Goal: Use online tool/utility: Utilize a website feature to perform a specific function

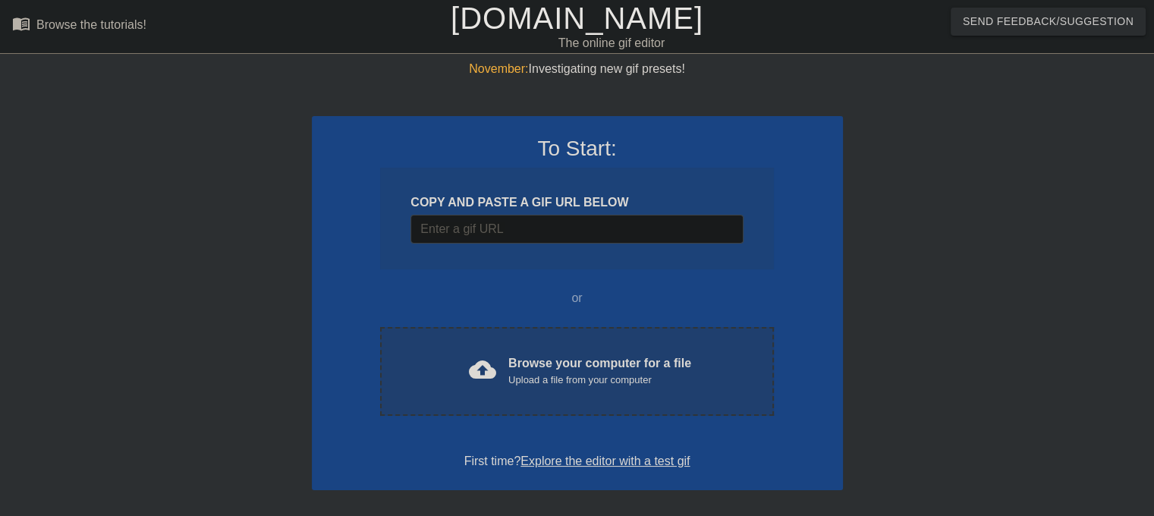
click at [625, 376] on div "Upload a file from your computer" at bounding box center [599, 380] width 183 height 15
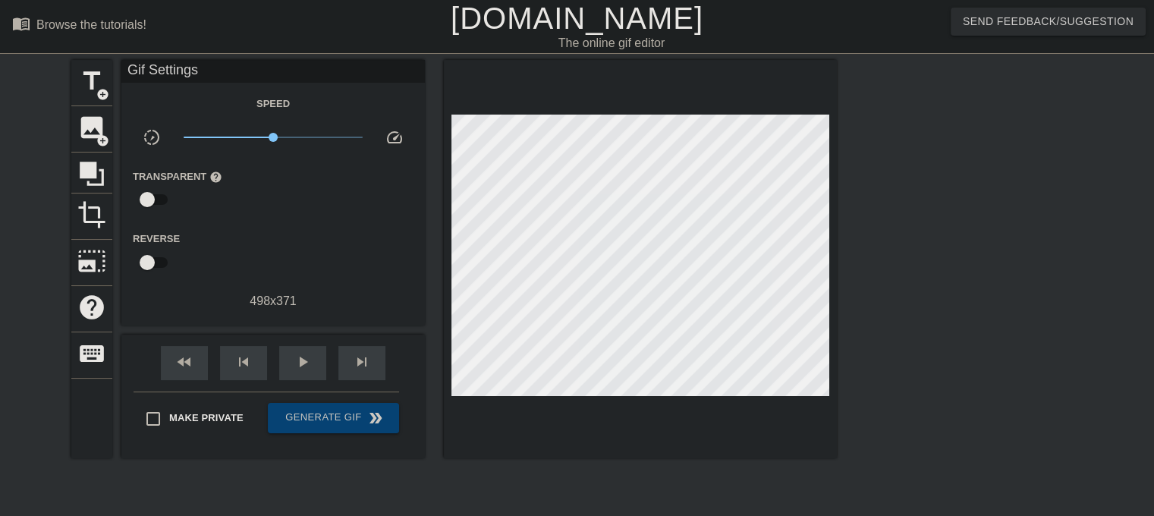
click at [152, 197] on input "checkbox" at bounding box center [147, 199] width 87 height 29
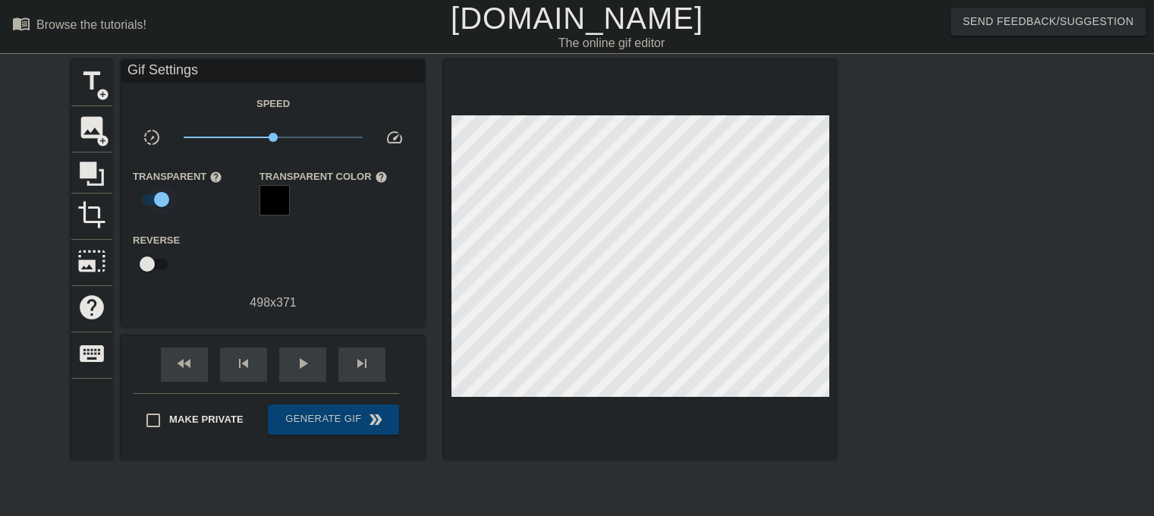
click at [155, 197] on input "checkbox" at bounding box center [161, 199] width 87 height 29
checkbox input "false"
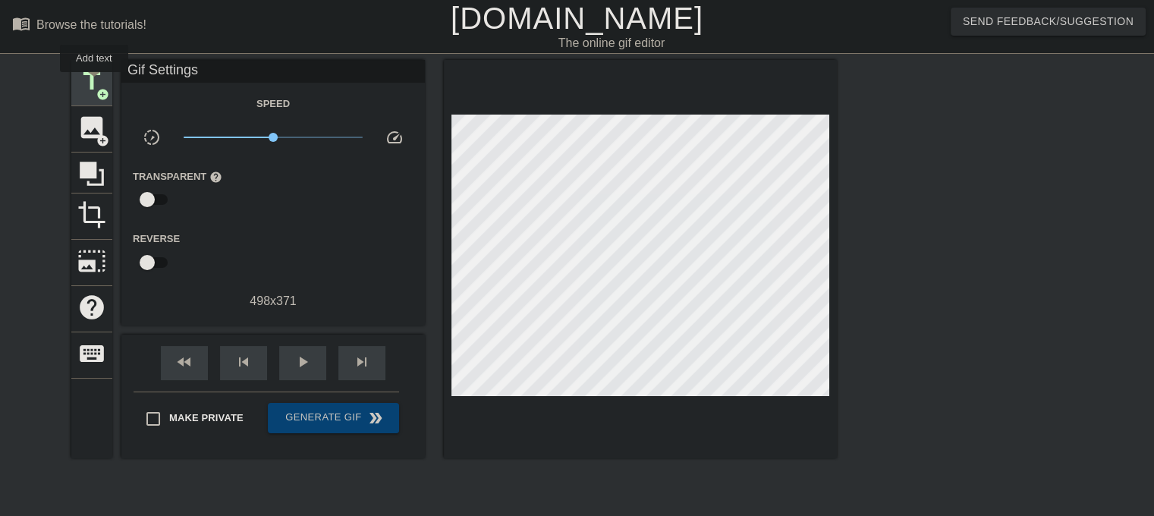
click at [94, 83] on span "title" at bounding box center [91, 81] width 29 height 29
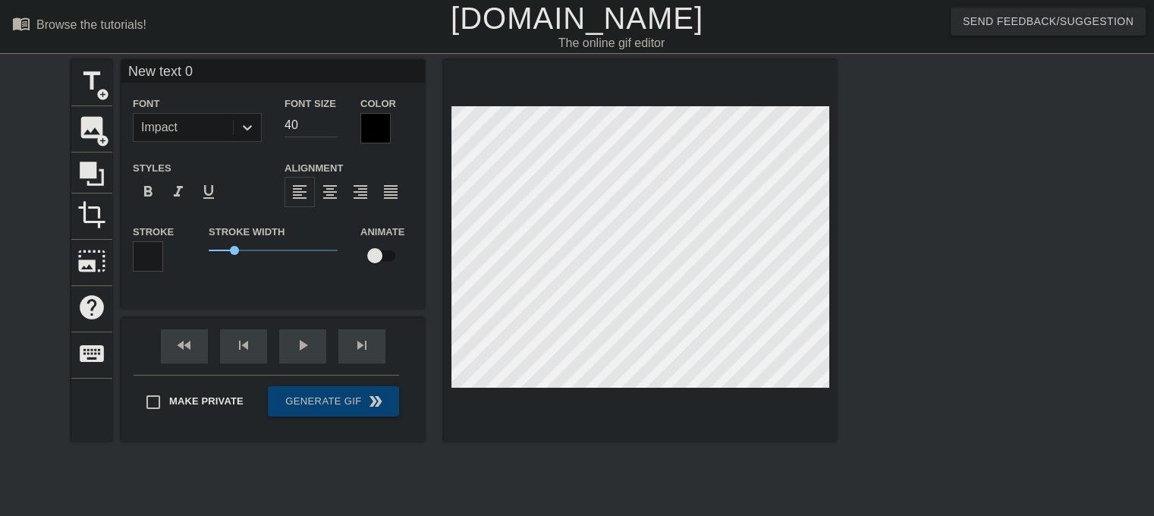
scroll to position [2, 4]
type input "New text"
type textarea "New text"
type input "New text"
type textarea "New text"
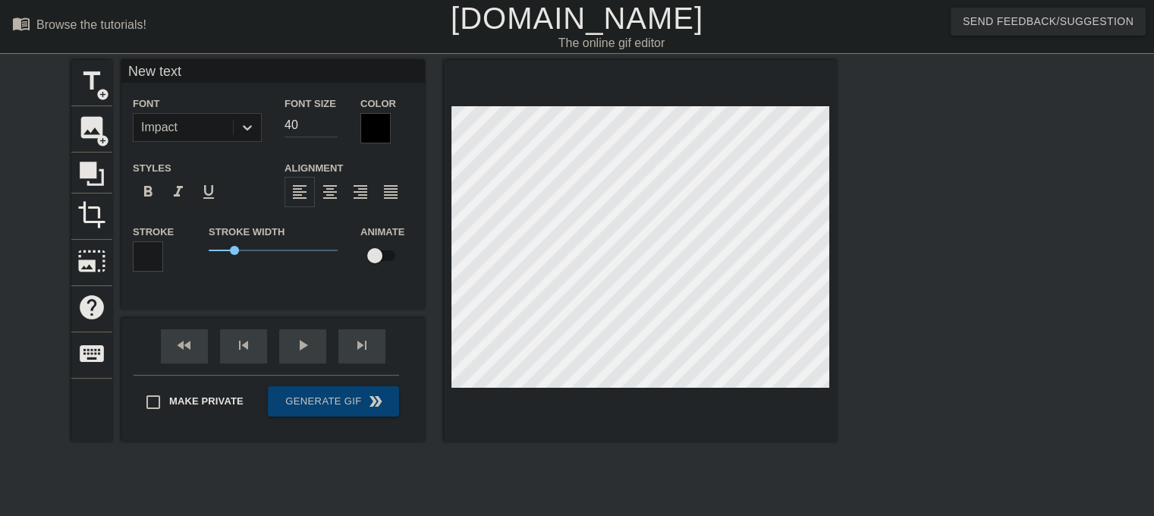
type input "New tex"
type textarea "New tex"
type input "New te"
type textarea "New te"
type input "New t"
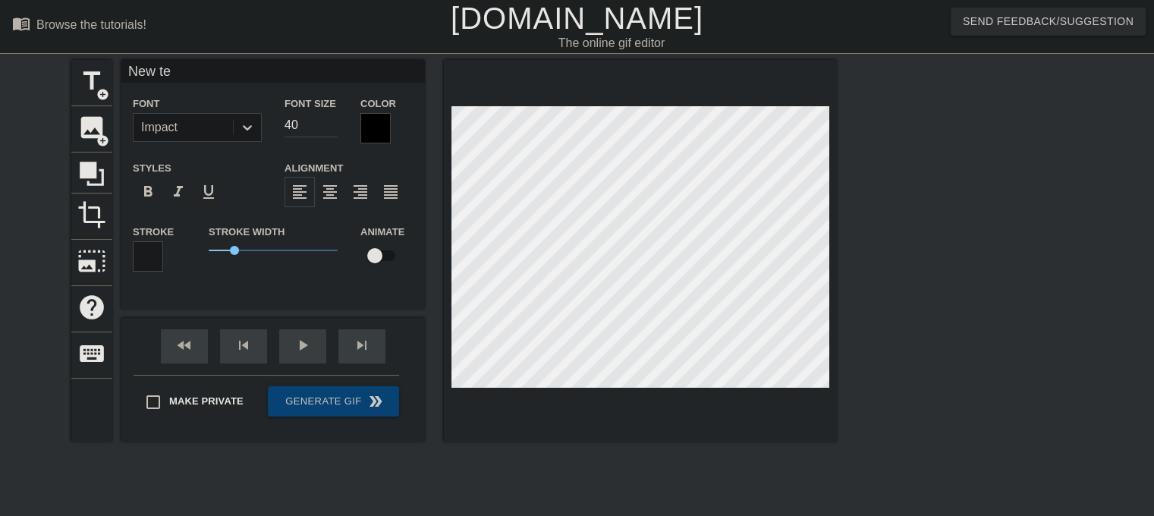
type textarea "New t"
type input "New"
type textarea "New"
type input "New"
type textarea "New"
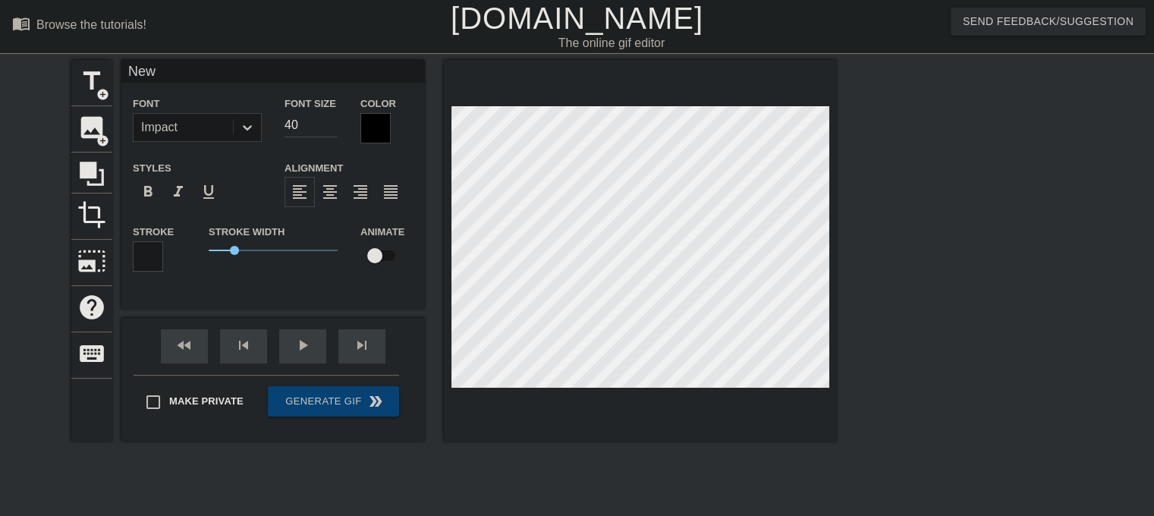
type input "Ne"
type textarea "Ne"
type input "N"
type textarea "N"
type input "I"
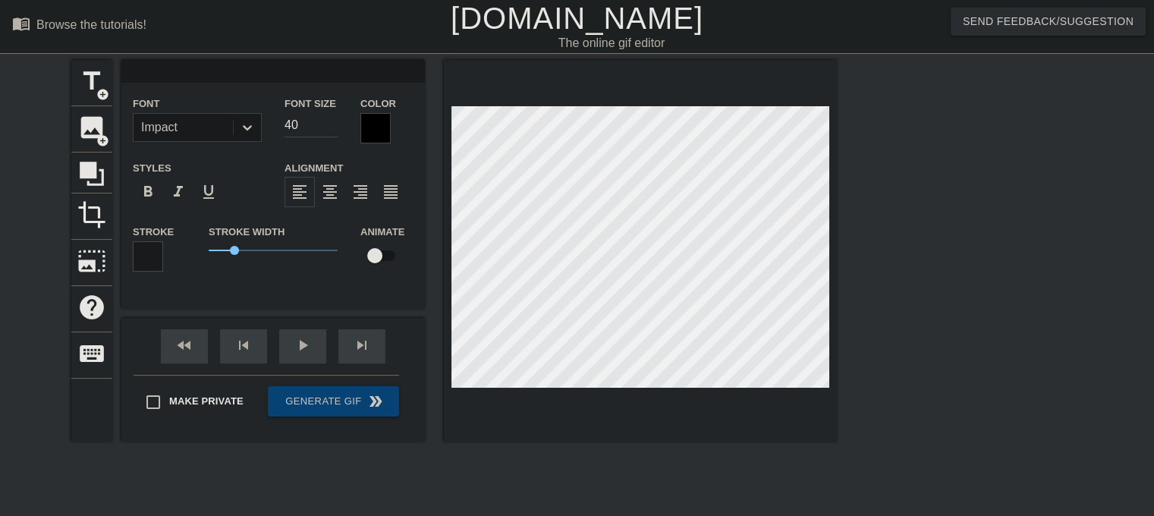
type textarea "I"
type input "IN"
type textarea "IN"
type input "INT"
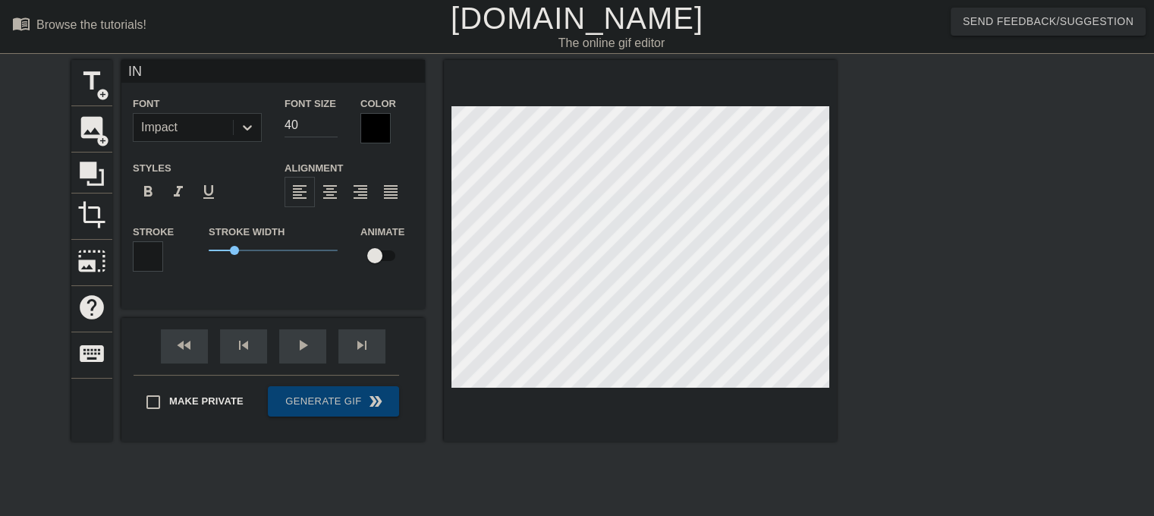
type textarea "INT"
type input "INTP"
type textarea "INTP"
type input "INTP"
type textarea "INTP"
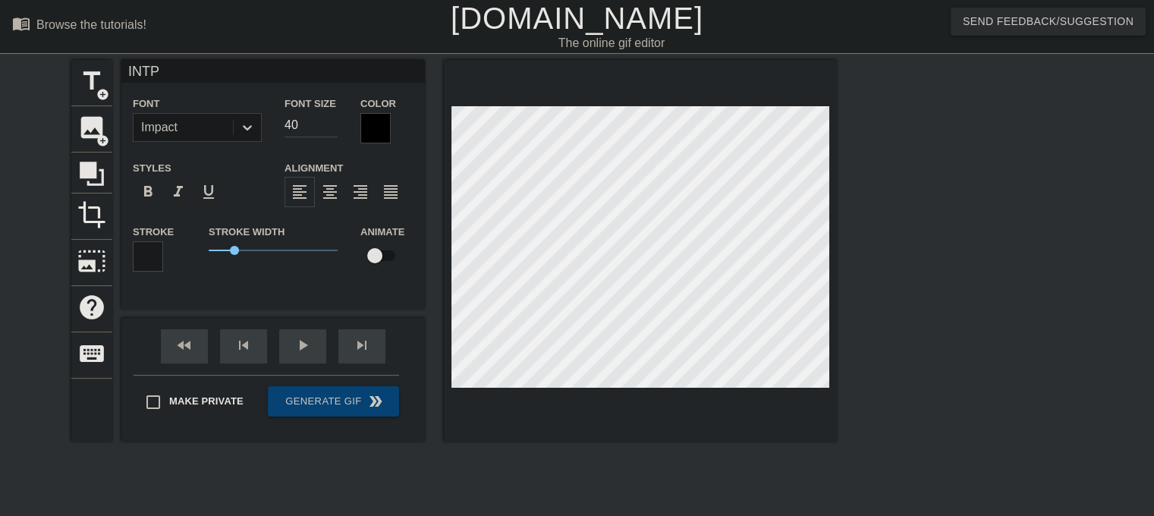
type input "INTP H"
type textarea "INTP H"
type input "INTP Hy"
type textarea "INTP Hy"
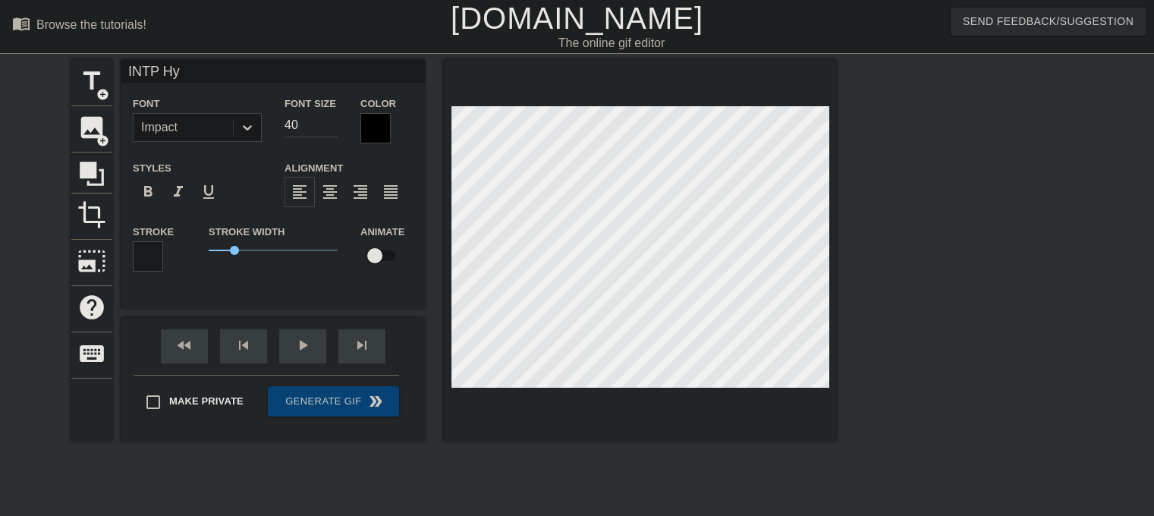
scroll to position [2, 3]
type input "INTP H"
type textarea "INTP H"
type input "INTP Hu"
type textarea "INTP Hu"
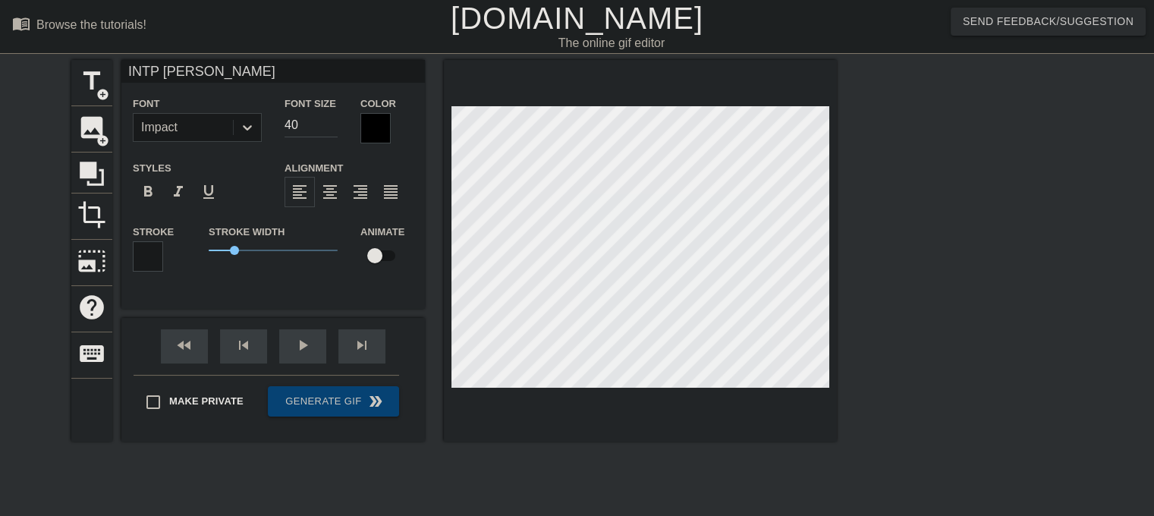
type input "INTP Hum"
type textarea "INTP Hum"
type input "INTP Humo"
type textarea "INTP Humo"
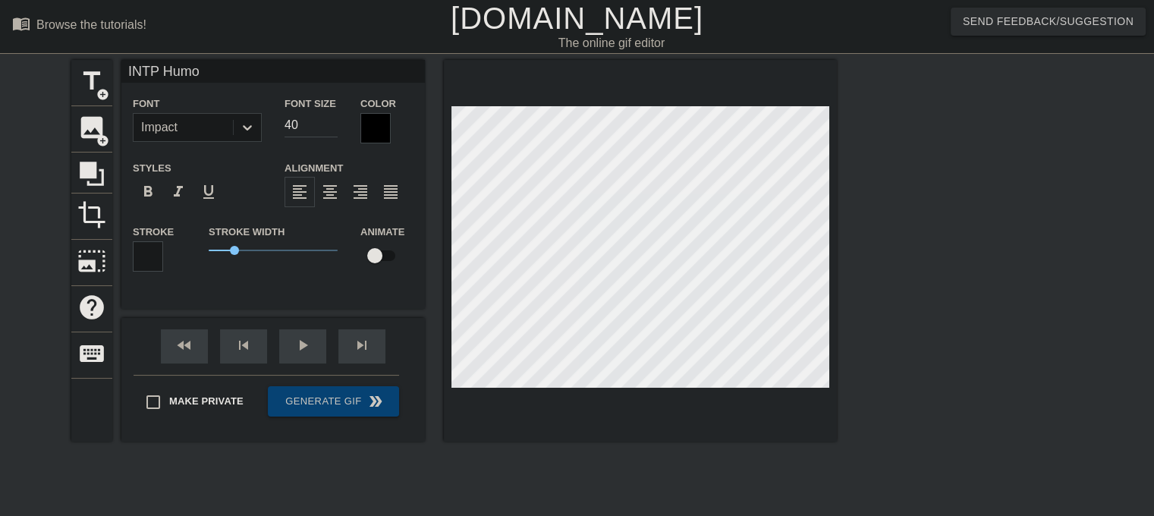
type input "INTP Humor"
type textarea "INTP Humor"
drag, startPoint x: 228, startPoint y: 245, endPoint x: 234, endPoint y: 254, distance: 11.4
click at [234, 254] on span "1" at bounding box center [273, 250] width 129 height 18
click at [244, 127] on icon at bounding box center [247, 127] width 9 height 5
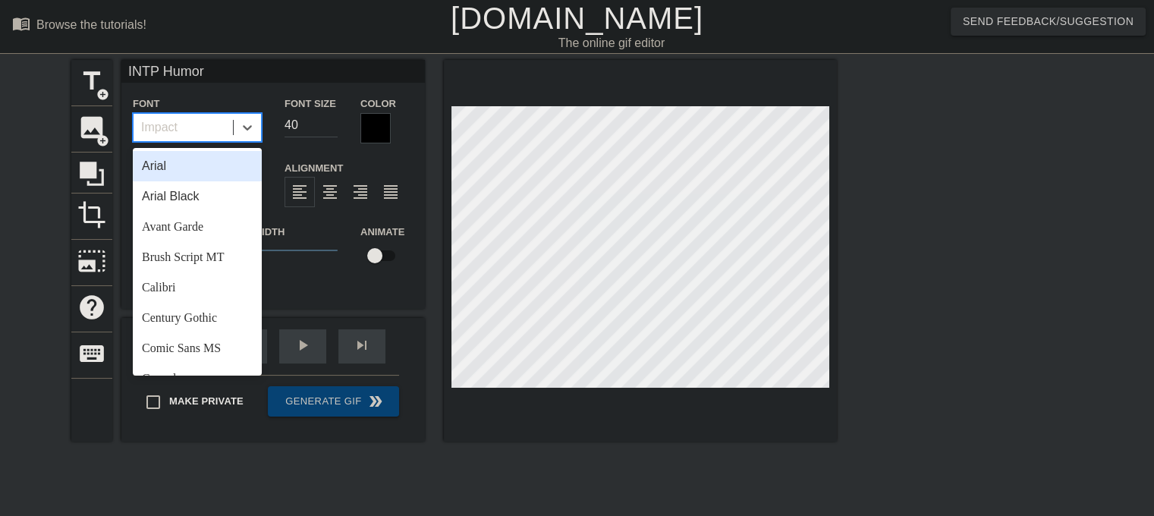
click at [216, 168] on div "Arial" at bounding box center [197, 166] width 129 height 30
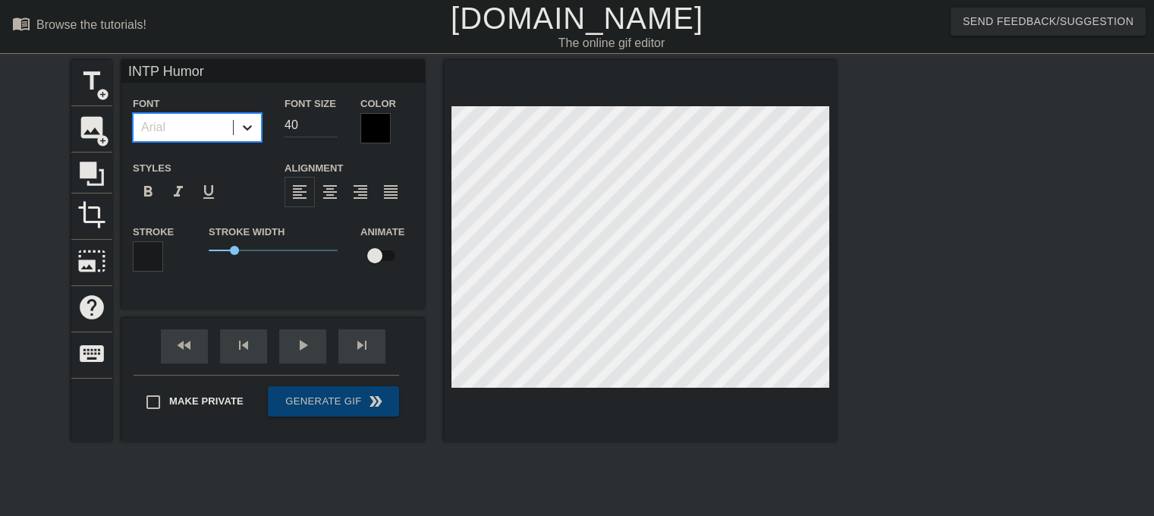
click at [241, 128] on icon at bounding box center [247, 127] width 15 height 15
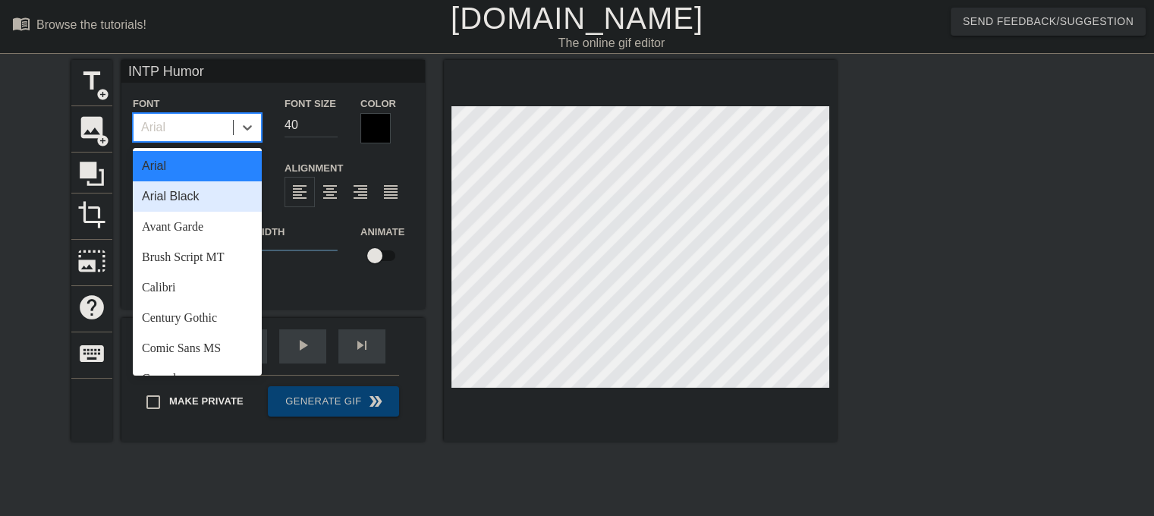
click at [212, 200] on div "Arial Black" at bounding box center [197, 196] width 129 height 30
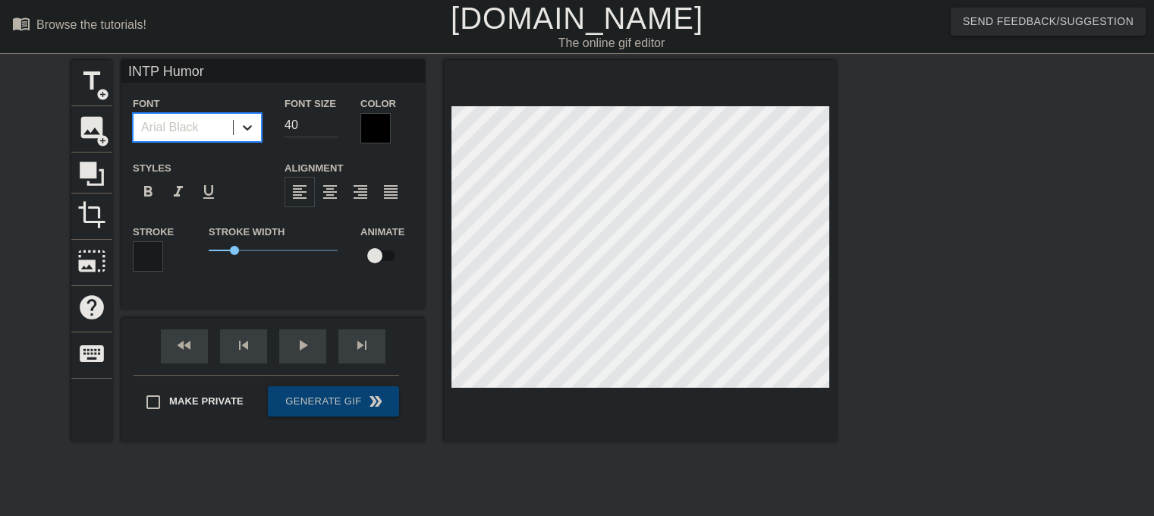
click at [253, 131] on icon at bounding box center [247, 127] width 15 height 15
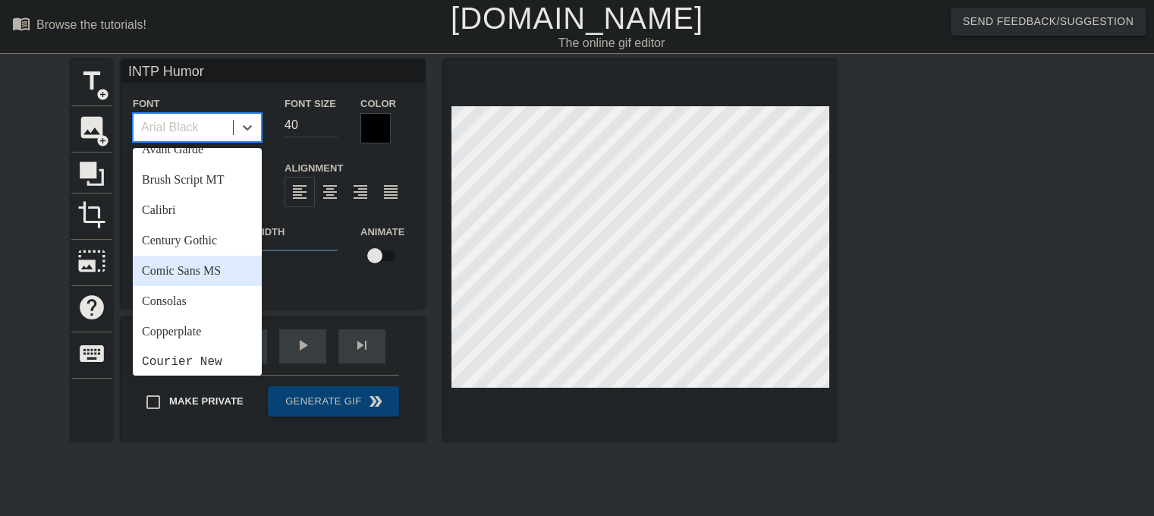
scroll to position [76, 0]
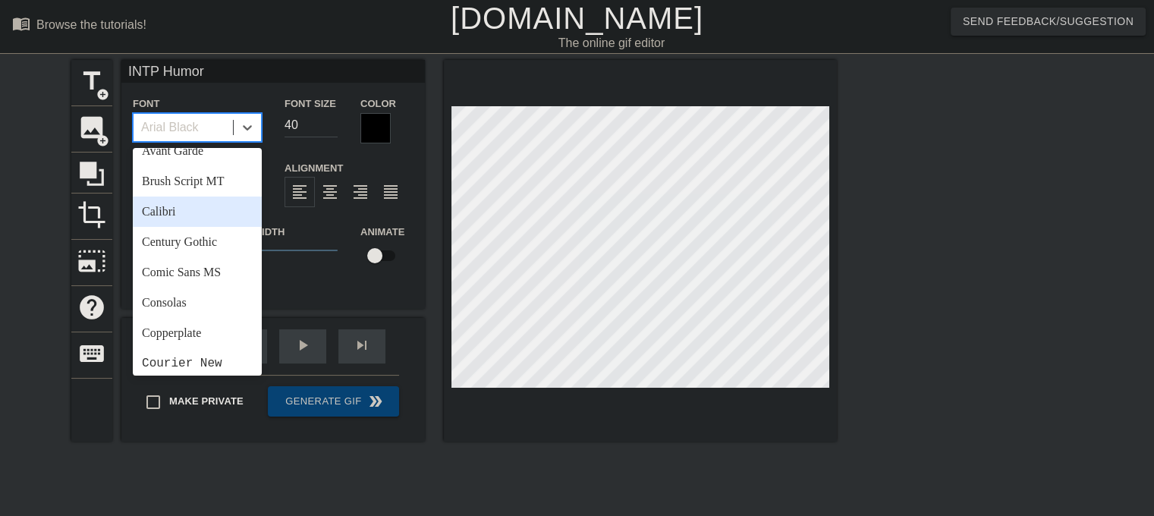
click at [191, 215] on div "Calibri" at bounding box center [197, 212] width 129 height 30
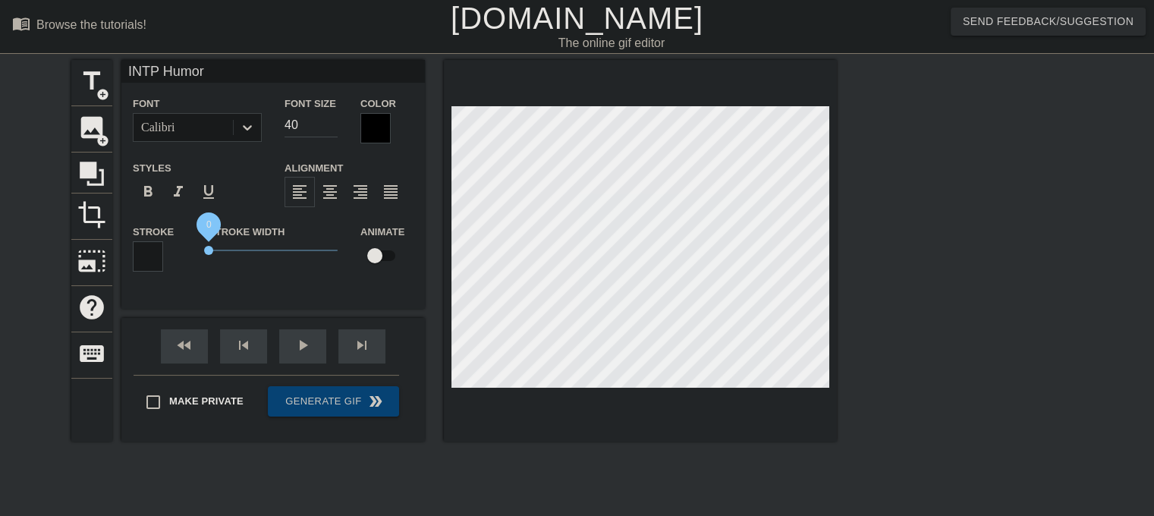
drag, startPoint x: 227, startPoint y: 246, endPoint x: 197, endPoint y: 242, distance: 29.8
click at [197, 242] on div "Stroke Width 0" at bounding box center [273, 253] width 152 height 63
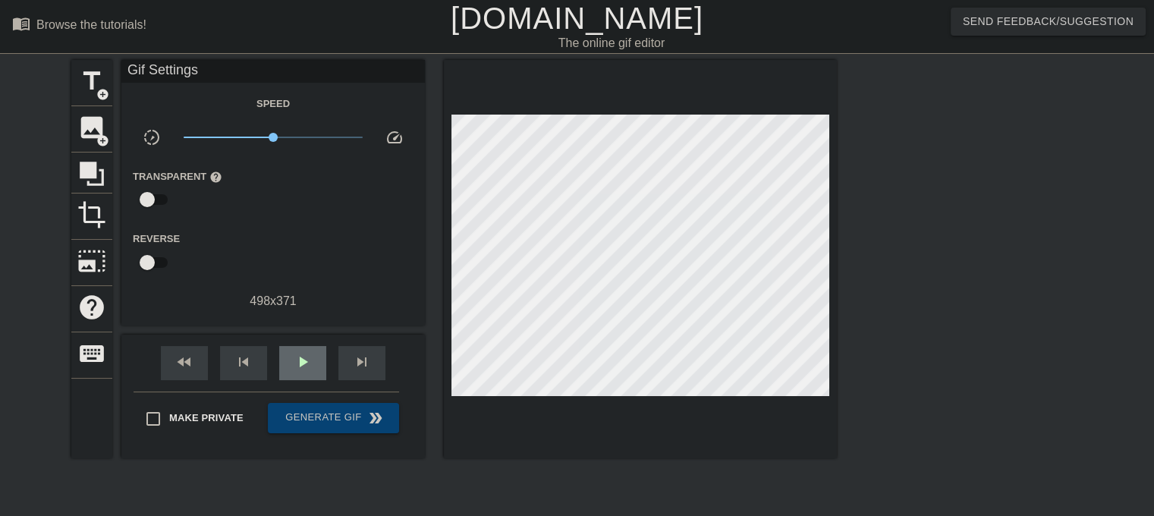
click at [297, 367] on span "play_arrow" at bounding box center [303, 362] width 18 height 18
click at [296, 370] on div "pause" at bounding box center [302, 363] width 47 height 34
click at [307, 364] on span "play_arrow" at bounding box center [303, 362] width 18 height 18
click at [294, 362] on span "pause" at bounding box center [303, 362] width 18 height 18
click at [255, 357] on div "skip_previous" at bounding box center [243, 363] width 47 height 34
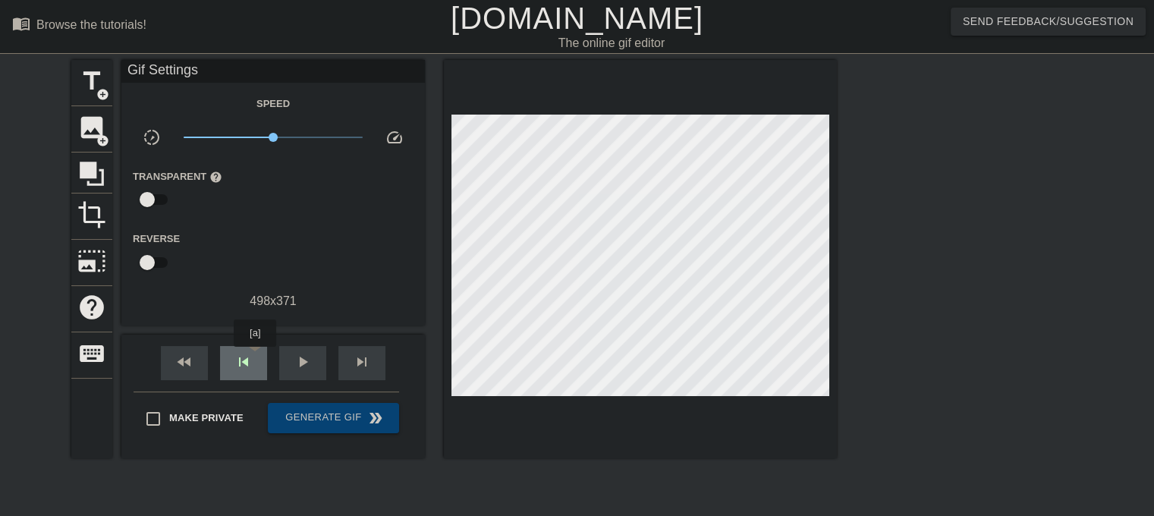
click at [255, 357] on div "skip_previous" at bounding box center [243, 363] width 47 height 34
click at [253, 357] on div "skip_previous" at bounding box center [243, 363] width 47 height 34
click at [181, 359] on span "fast_rewind" at bounding box center [184, 362] width 18 height 18
click at [354, 358] on span "skip_next" at bounding box center [362, 362] width 18 height 18
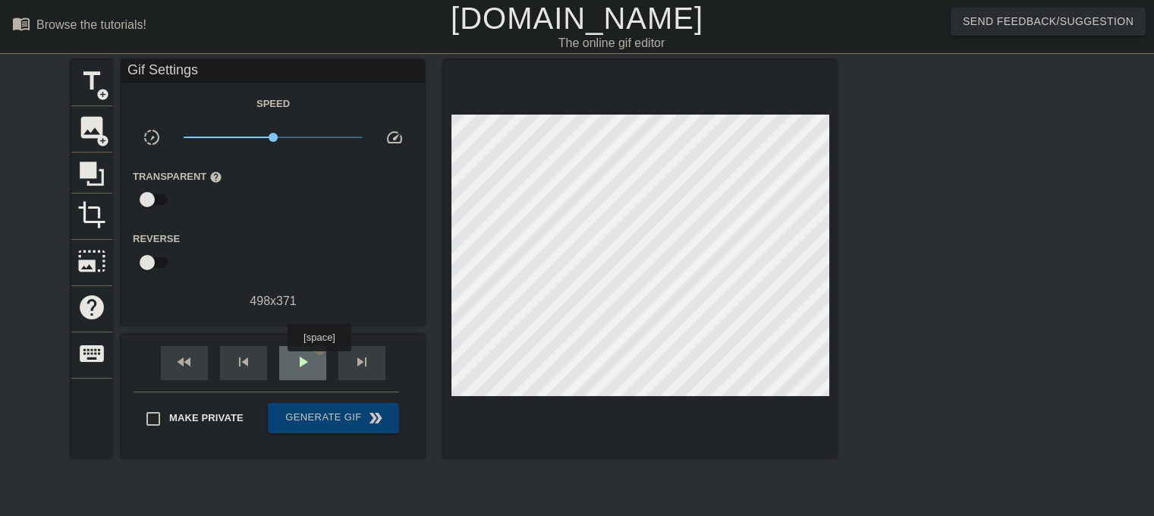
click at [296, 362] on span "play_arrow" at bounding box center [303, 362] width 18 height 18
click at [184, 366] on span "fast_rewind" at bounding box center [184, 362] width 18 height 18
click at [315, 371] on div "pause" at bounding box center [302, 363] width 47 height 34
click at [176, 355] on span "fast_rewind" at bounding box center [184, 362] width 18 height 18
click at [367, 359] on span "skip_next" at bounding box center [362, 362] width 18 height 18
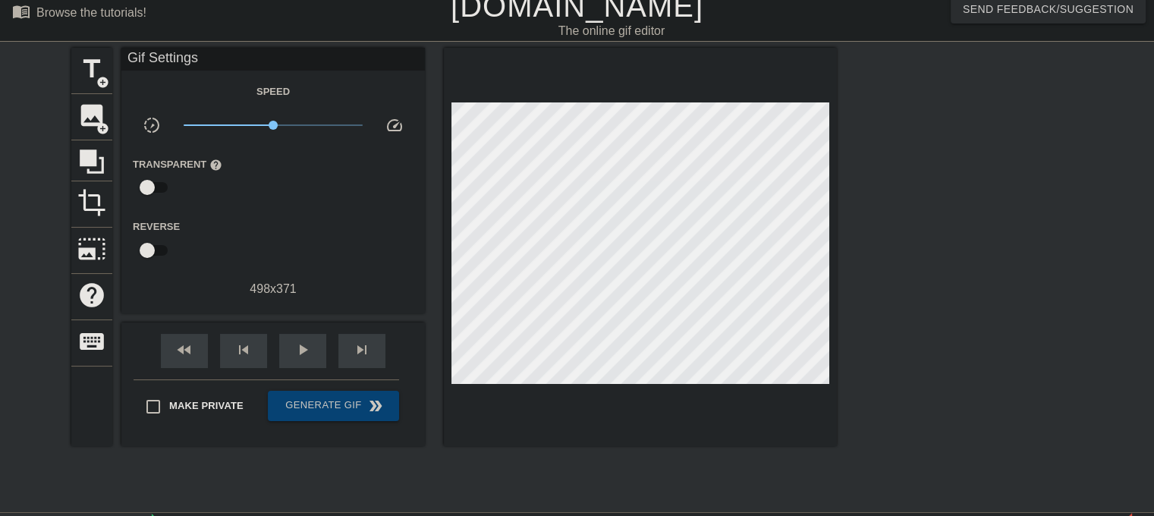
scroll to position [0, 0]
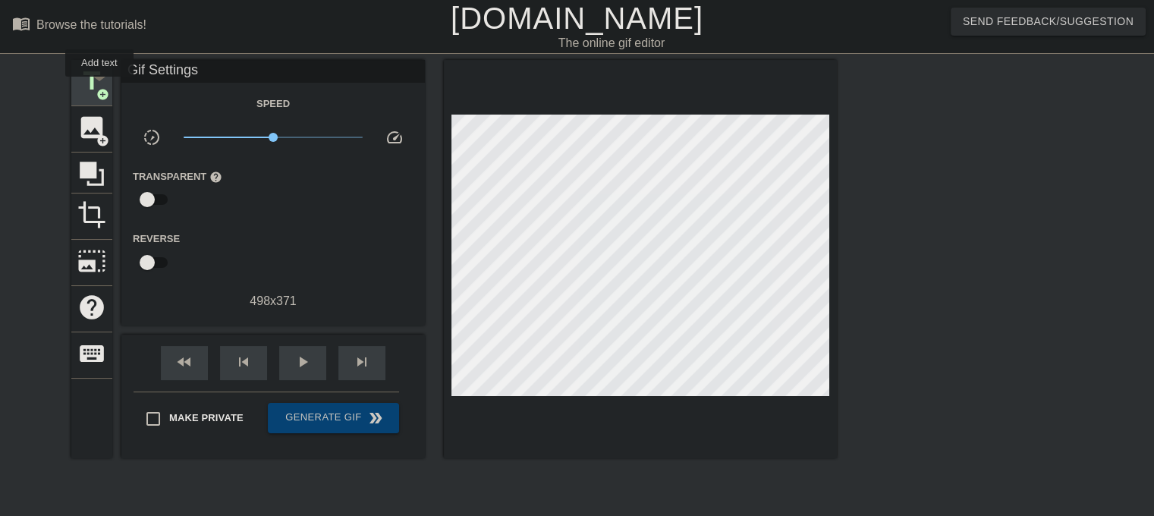
click at [99, 88] on span "add_circle" at bounding box center [102, 94] width 13 height 13
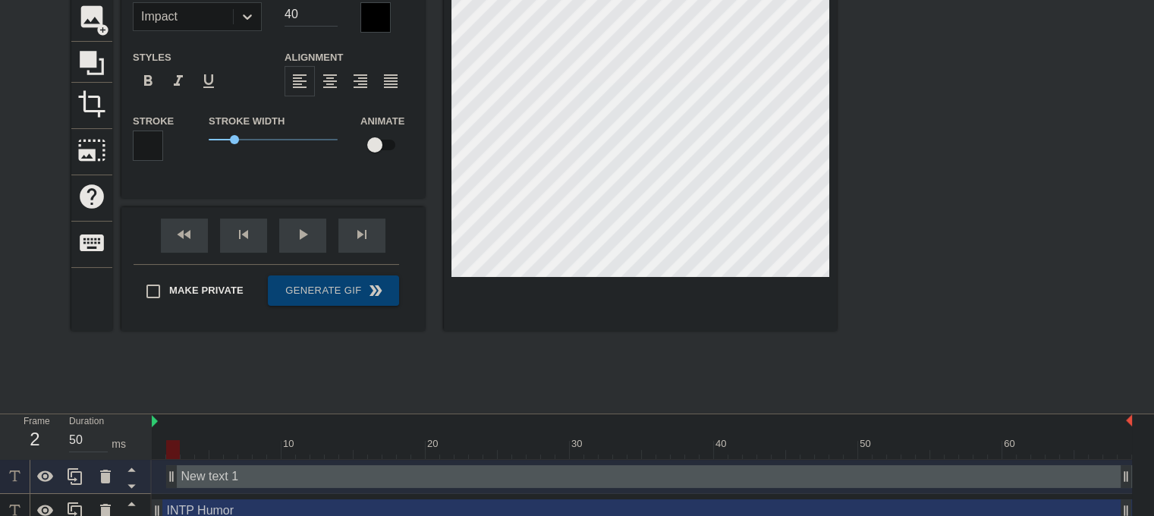
scroll to position [125, 0]
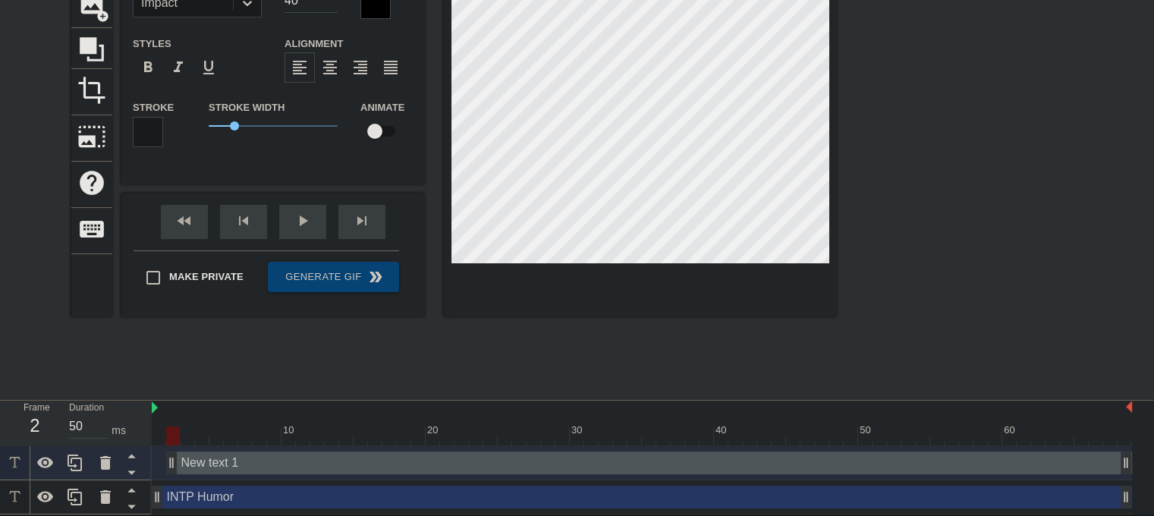
drag, startPoint x: 332, startPoint y: 462, endPoint x: 316, endPoint y: 455, distance: 16.6
click at [316, 455] on div "New text 1 drag_handle drag_handle" at bounding box center [649, 462] width 966 height 23
click at [104, 461] on icon at bounding box center [105, 463] width 11 height 14
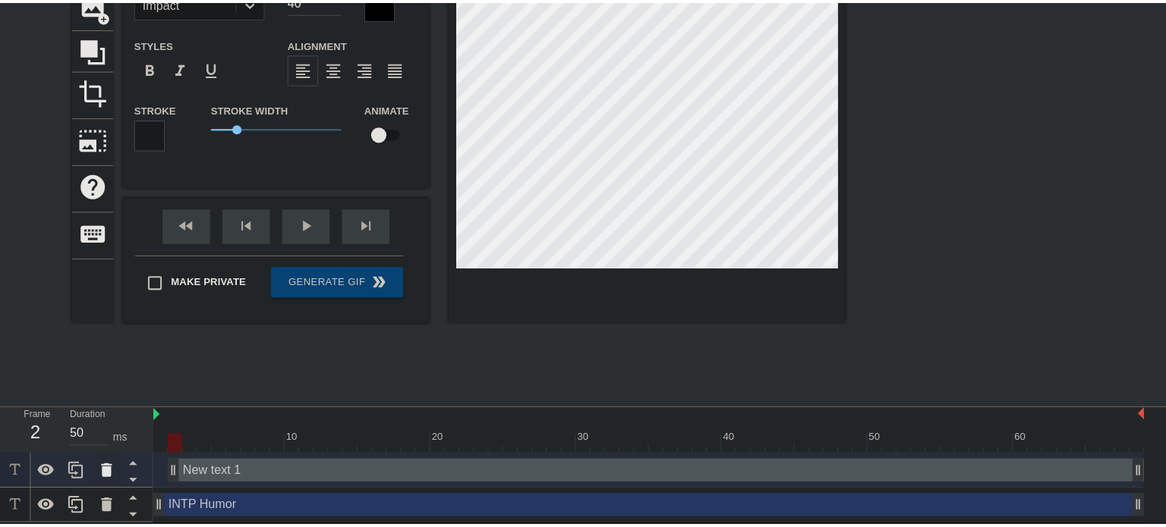
scroll to position [114, 0]
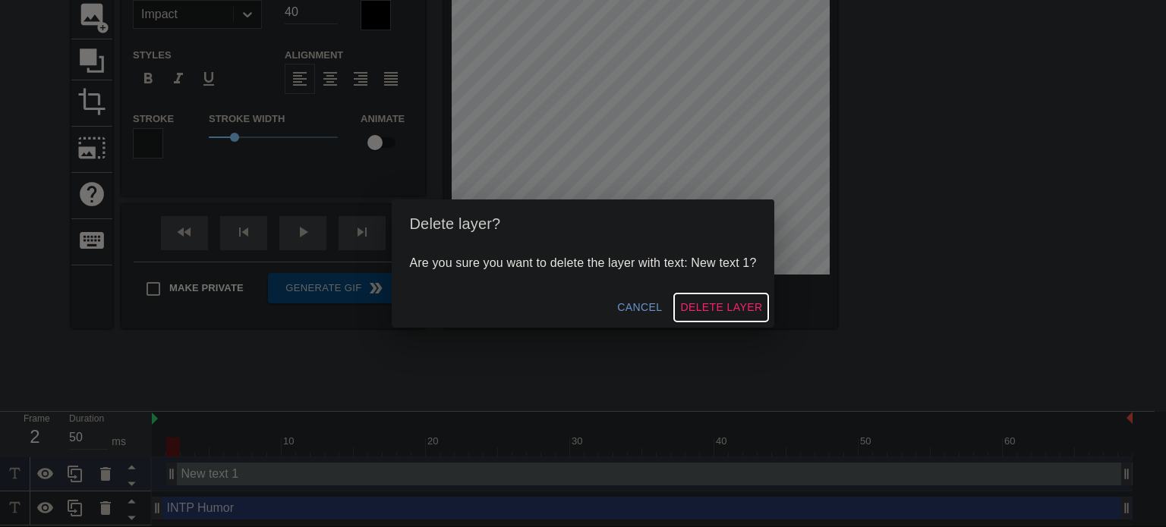
click at [710, 304] on span "Delete Layer" at bounding box center [721, 307] width 82 height 19
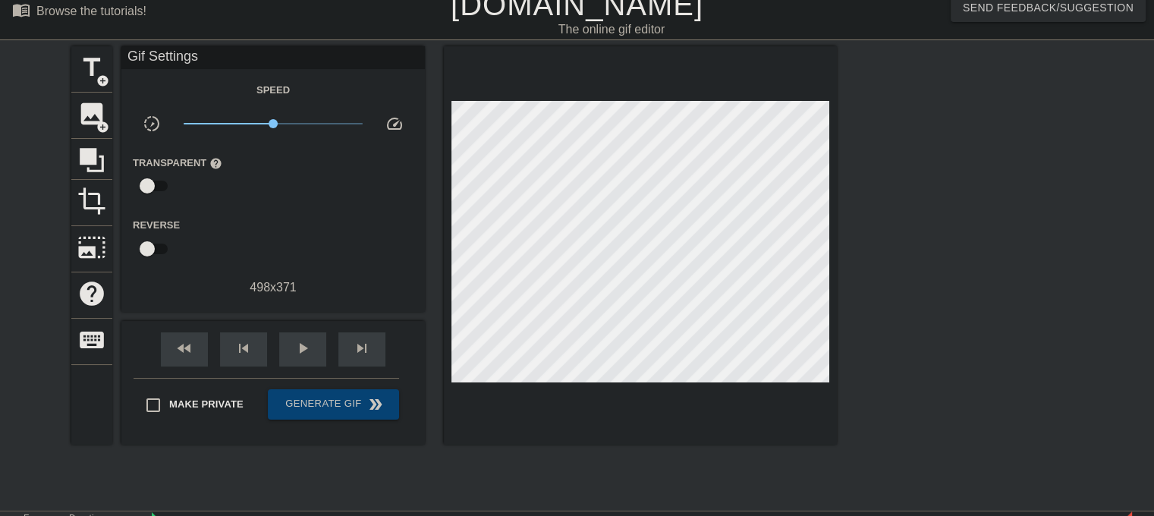
scroll to position [0, 0]
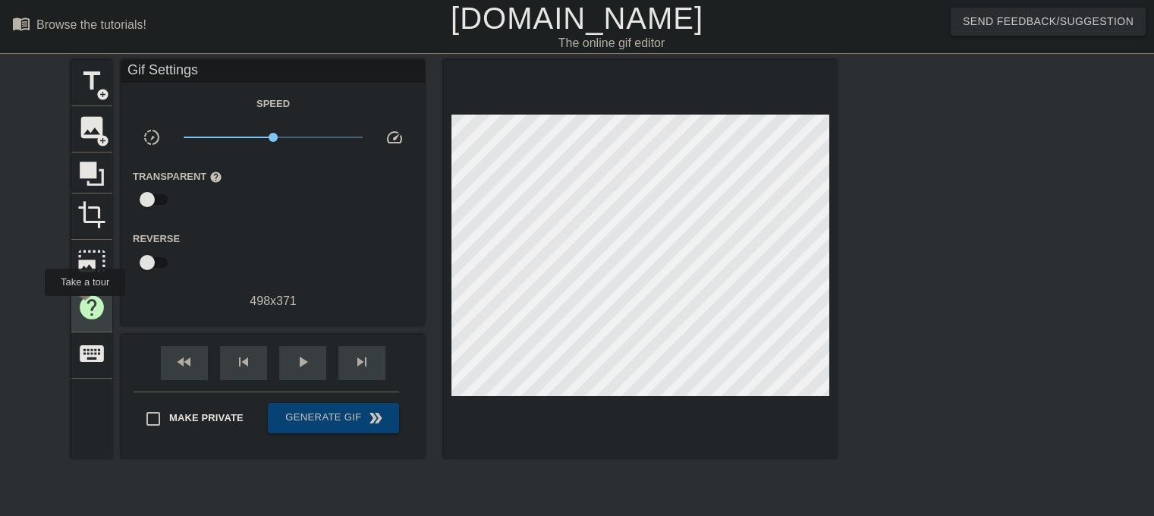
click at [84, 307] on span "help" at bounding box center [91, 307] width 29 height 29
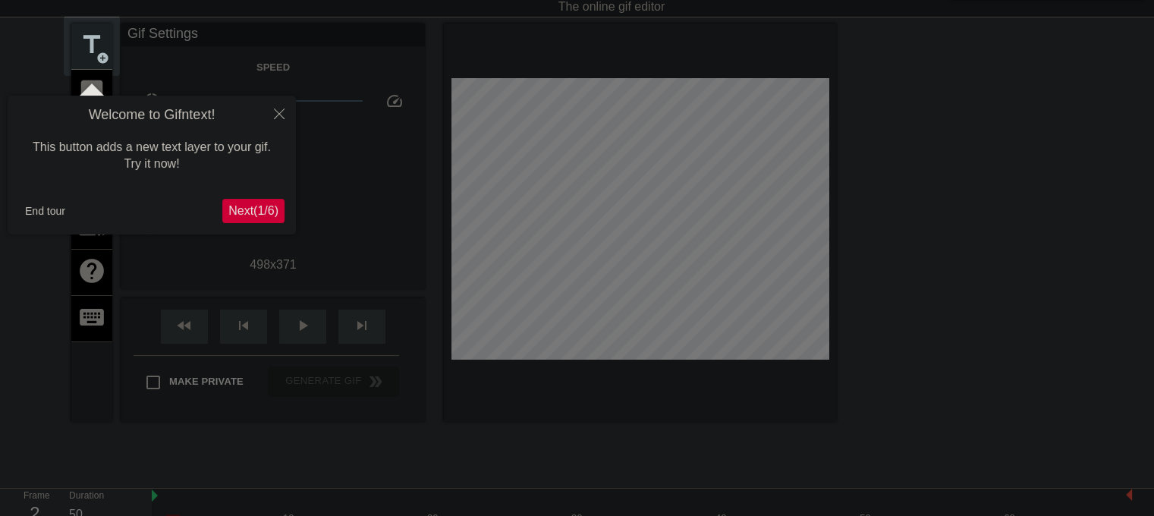
click at [268, 206] on span "Next ( 1 / 6 )" at bounding box center [253, 210] width 50 height 13
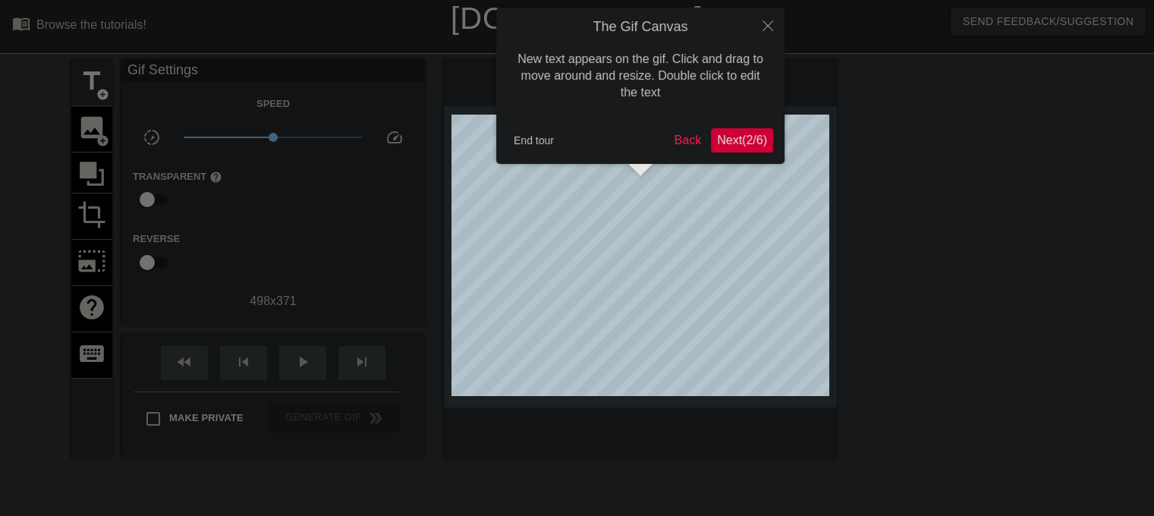
click at [734, 146] on span "Next ( 2 / 6 )" at bounding box center [742, 140] width 50 height 13
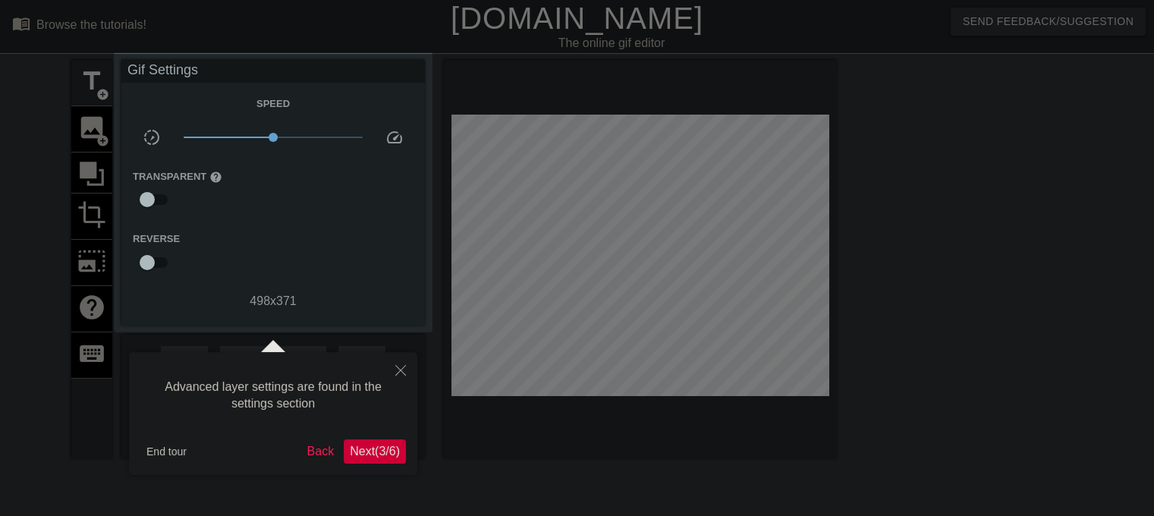
scroll to position [36, 0]
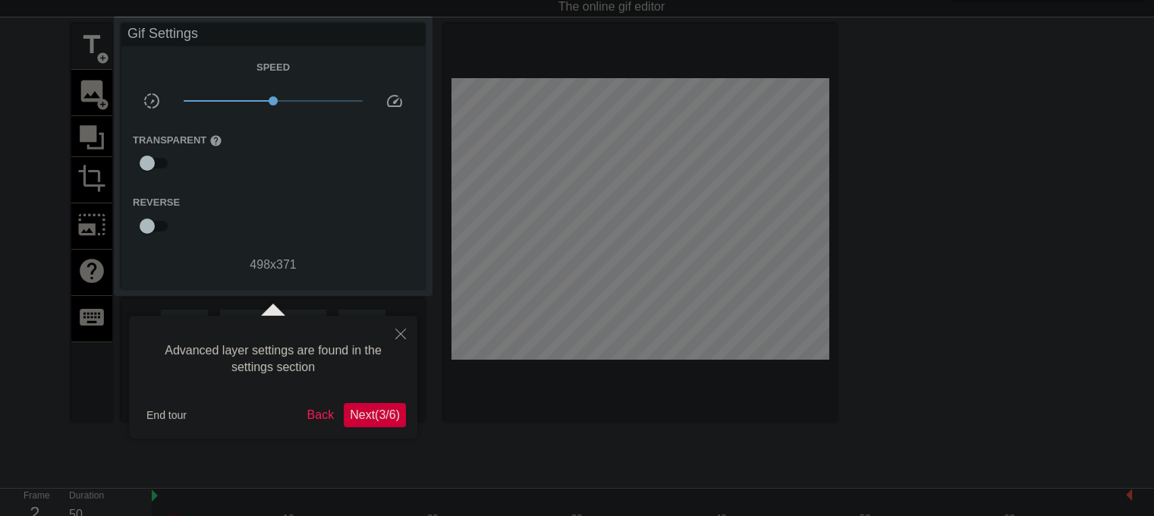
click at [371, 417] on span "Next ( 3 / 6 )" at bounding box center [375, 414] width 50 height 13
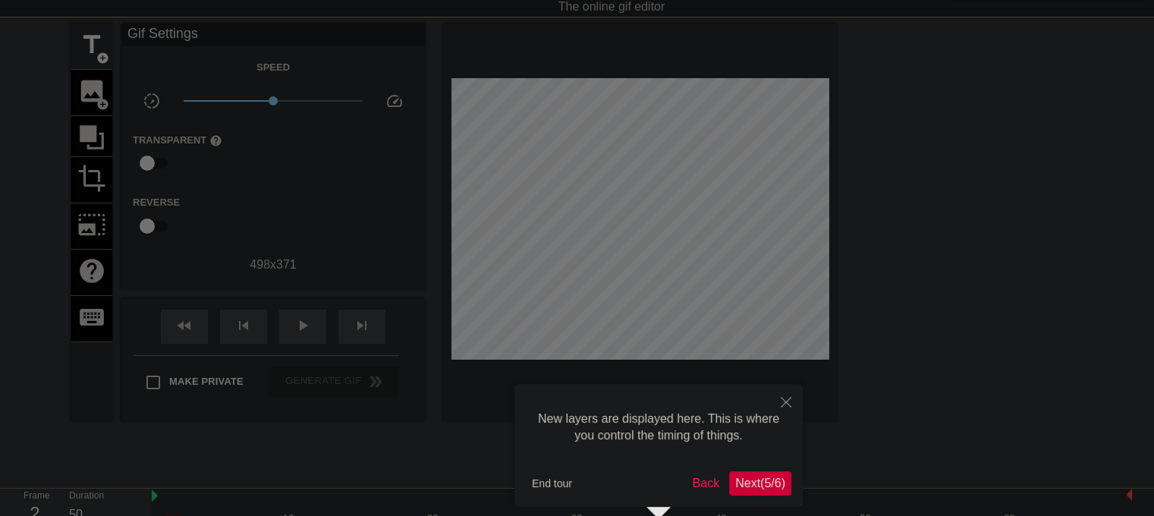
scroll to position [102, 0]
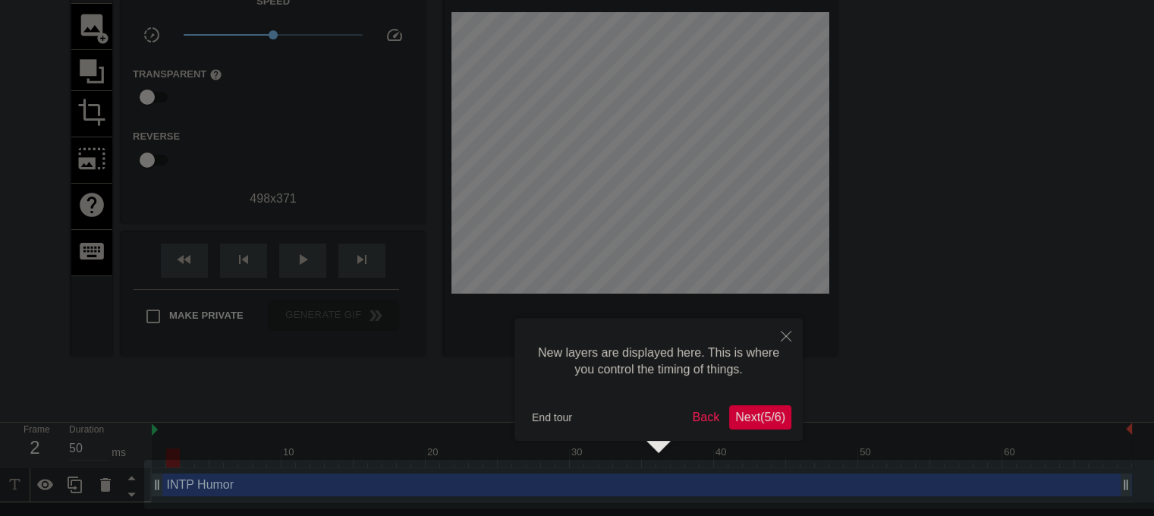
click at [760, 418] on span "Next ( 5 / 6 )" at bounding box center [760, 417] width 50 height 13
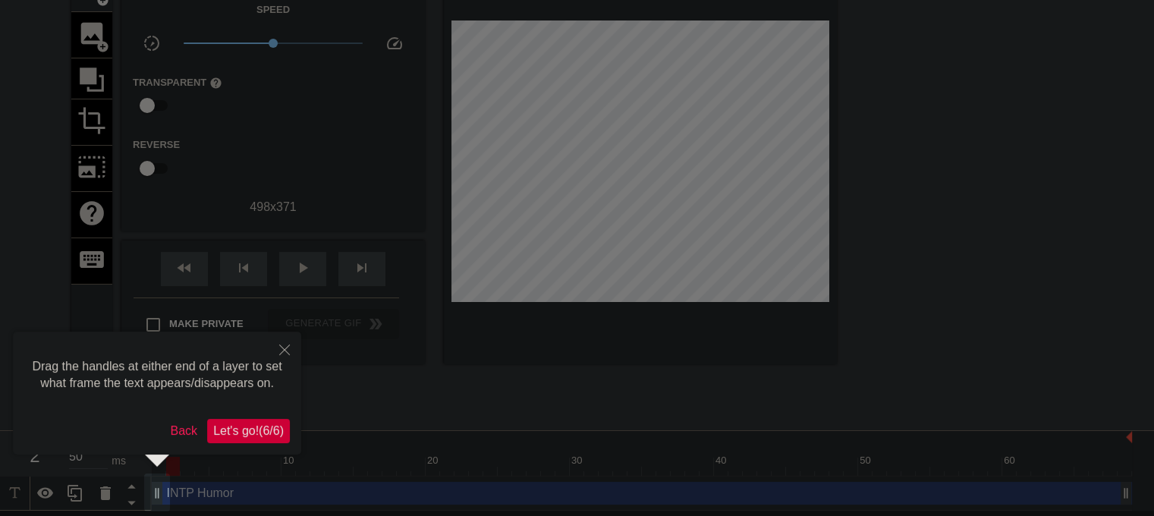
scroll to position [96, 0]
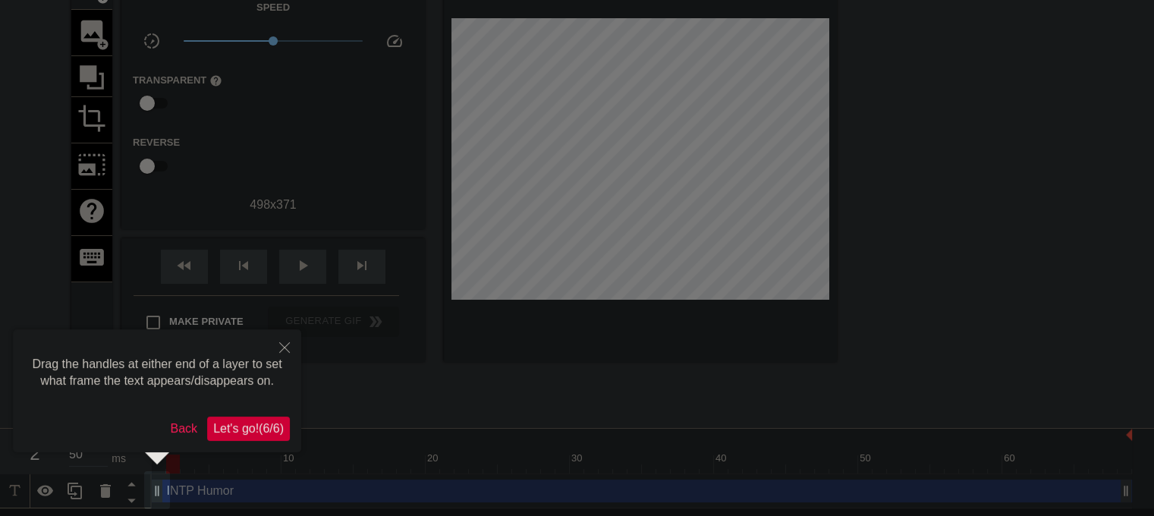
click at [264, 422] on span "Let's go! ( 6 / 6 )" at bounding box center [248, 428] width 71 height 13
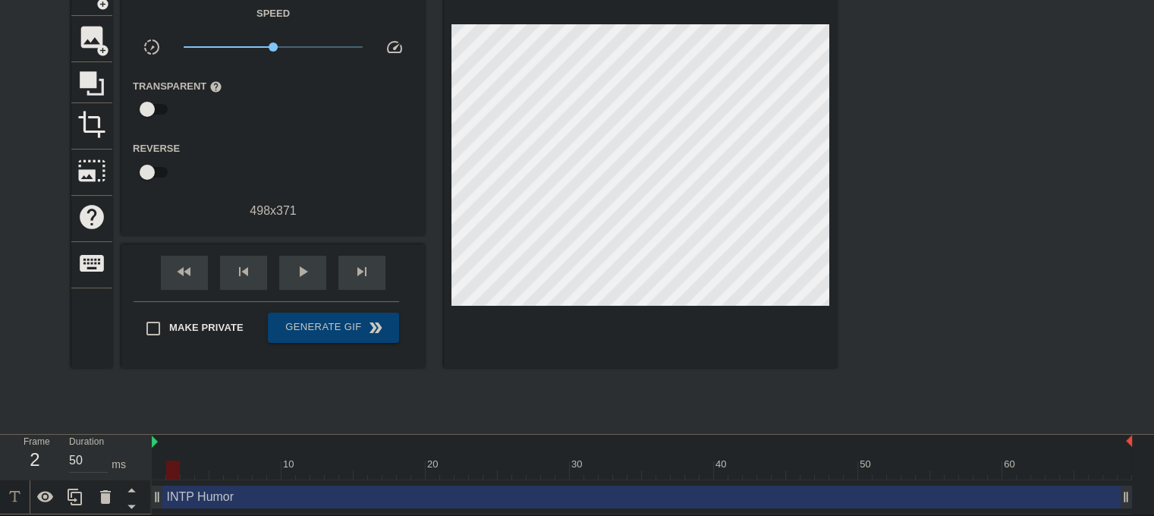
scroll to position [91, 0]
drag, startPoint x: 157, startPoint y: 496, endPoint x: 154, endPoint y: 467, distance: 29.0
click at [152, 466] on div "10 20 30 40 50 60 INTP Humor drag_handle drag_handle" at bounding box center [653, 475] width 1002 height 80
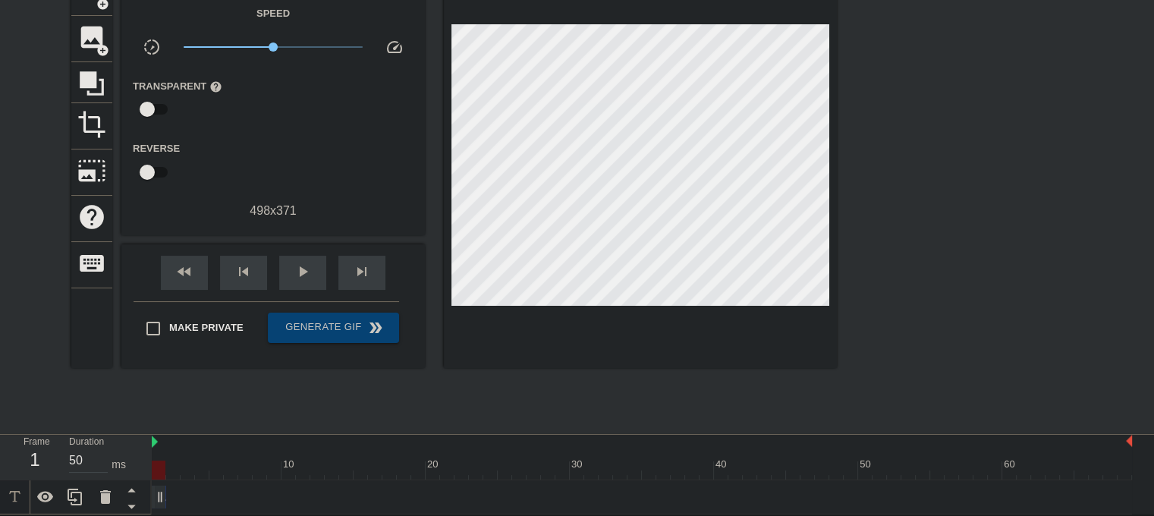
drag, startPoint x: 1126, startPoint y: 496, endPoint x: 170, endPoint y: 484, distance: 956.2
drag, startPoint x: 176, startPoint y: 493, endPoint x: 168, endPoint y: 492, distance: 7.7
click at [168, 492] on div "INTP Humor drag_handle drag_handle" at bounding box center [642, 497] width 980 height 23
click at [76, 496] on icon at bounding box center [75, 497] width 18 height 18
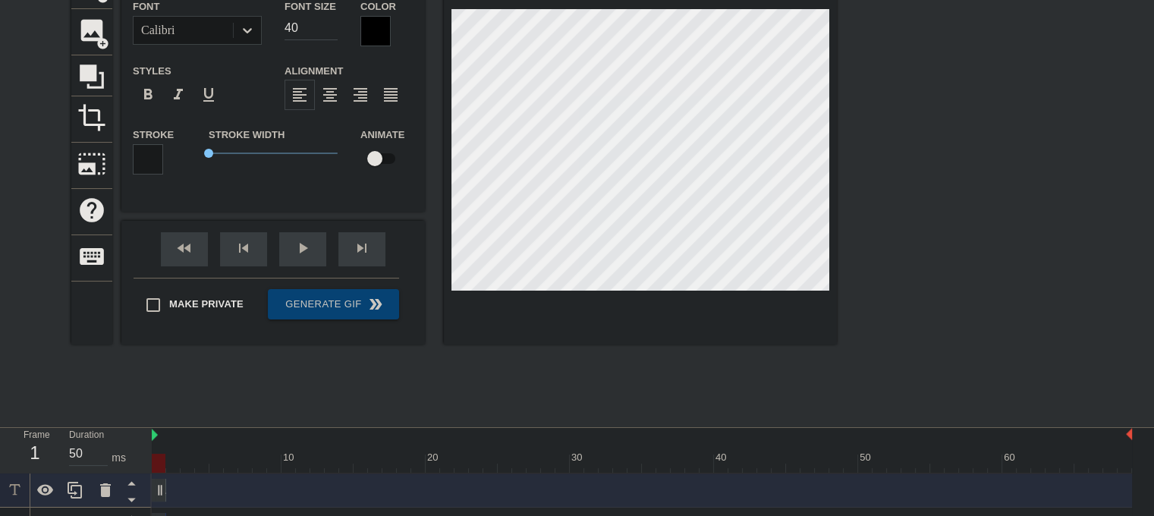
scroll to position [125, 0]
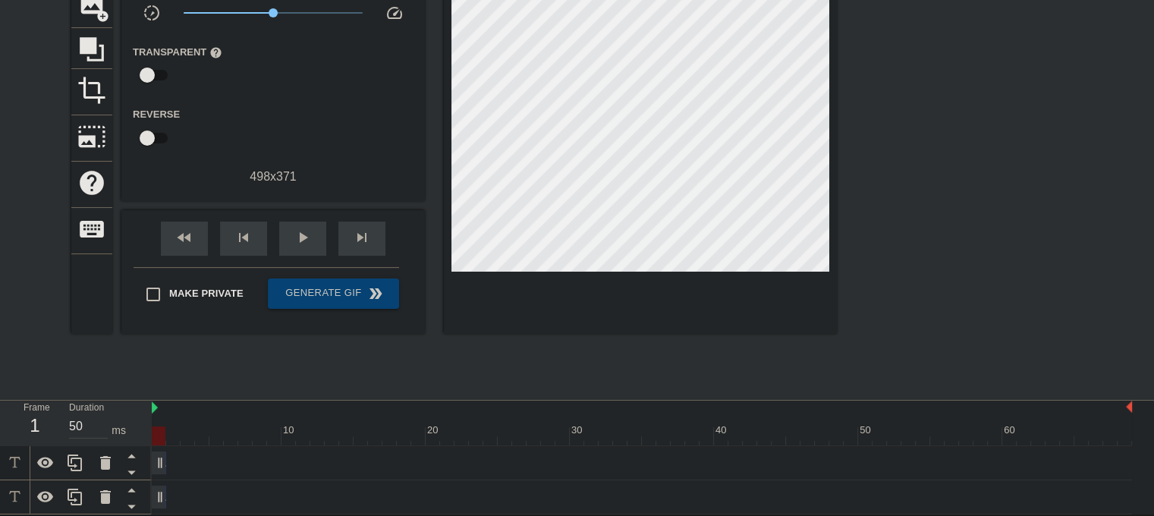
drag, startPoint x: 158, startPoint y: 503, endPoint x: 497, endPoint y: 476, distance: 340.3
click at [497, 476] on div "INTP Humor drag_handle drag_handle" at bounding box center [642, 463] width 980 height 34
drag, startPoint x: 161, startPoint y: 493, endPoint x: 247, endPoint y: 495, distance: 86.5
drag, startPoint x: 188, startPoint y: 501, endPoint x: 201, endPoint y: 500, distance: 12.9
click at [201, 500] on div "INTP Humor drag_handle drag_handle" at bounding box center [216, 497] width 101 height 23
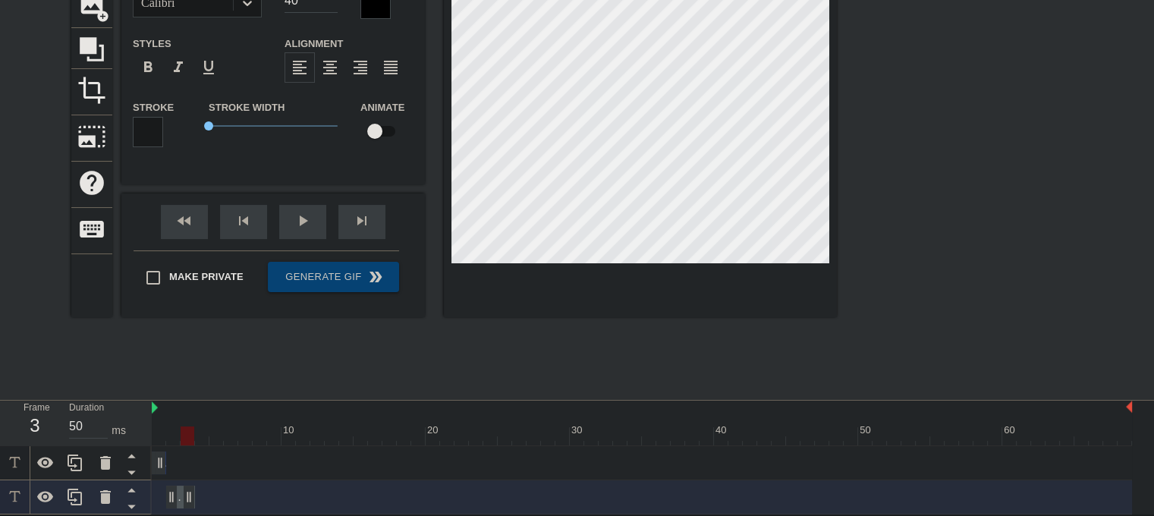
drag, startPoint x: 263, startPoint y: 498, endPoint x: 242, endPoint y: 455, distance: 47.5
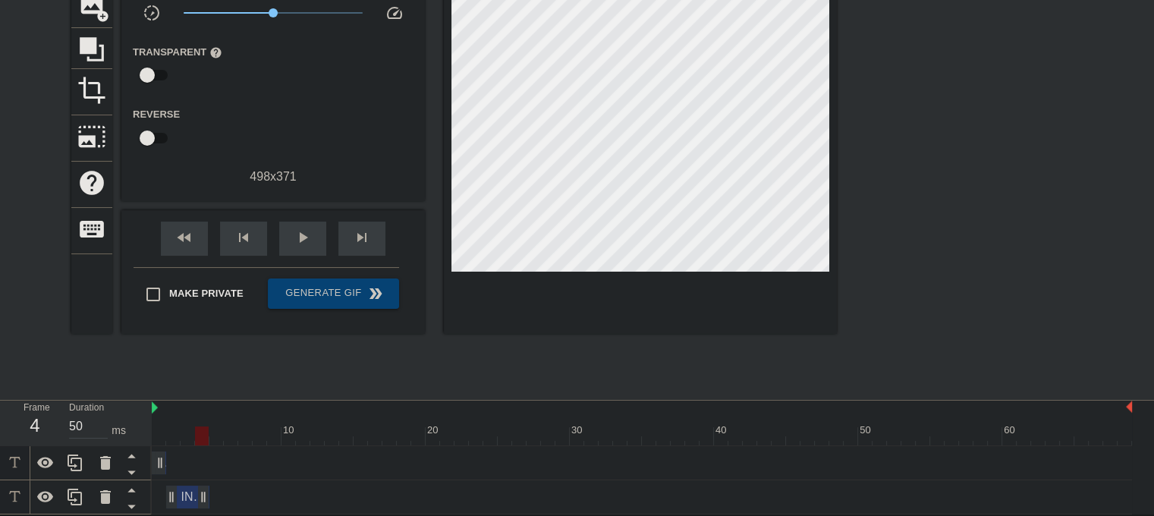
drag, startPoint x: 193, startPoint y: 492, endPoint x: 209, endPoint y: 489, distance: 16.2
click at [209, 489] on div "INTP Humor drag_handle drag_handle" at bounding box center [642, 497] width 980 height 23
click at [82, 494] on icon at bounding box center [75, 497] width 14 height 17
drag, startPoint x: 167, startPoint y: 496, endPoint x: 178, endPoint y: 498, distance: 10.9
click at [179, 498] on div "INTP Humor drag_handle drag_handle" at bounding box center [642, 496] width 980 height 23
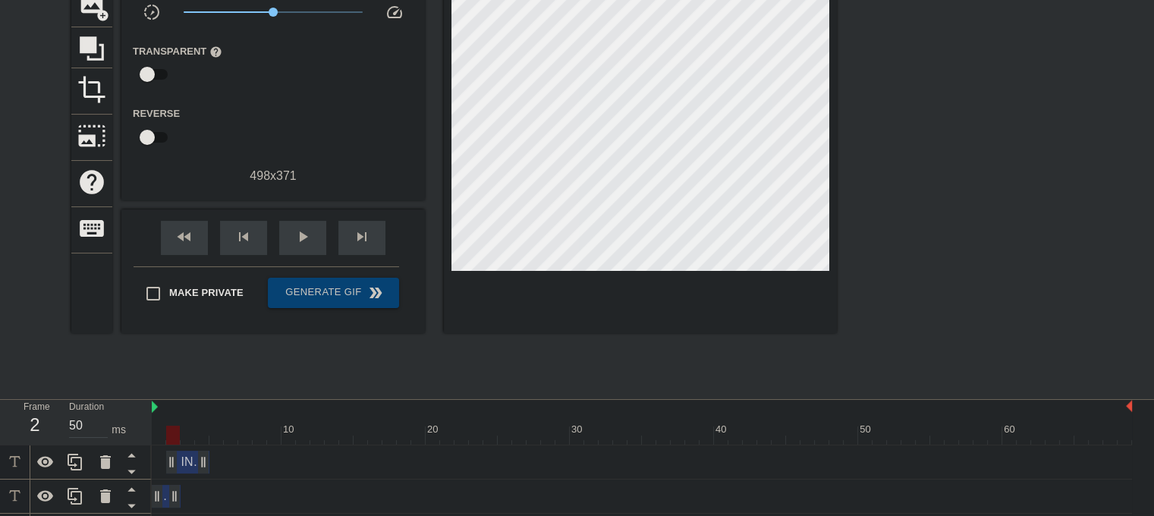
drag, startPoint x: 161, startPoint y: 491, endPoint x: 177, endPoint y: 492, distance: 16.0
drag, startPoint x: 206, startPoint y: 494, endPoint x: 343, endPoint y: 511, distance: 137.6
click at [345, 511] on div "INTP Humor drag_handle drag_handle" at bounding box center [642, 497] width 980 height 34
drag, startPoint x: 221, startPoint y: 496, endPoint x: 258, endPoint y: 499, distance: 37.3
drag, startPoint x: 224, startPoint y: 496, endPoint x: 236, endPoint y: 496, distance: 12.1
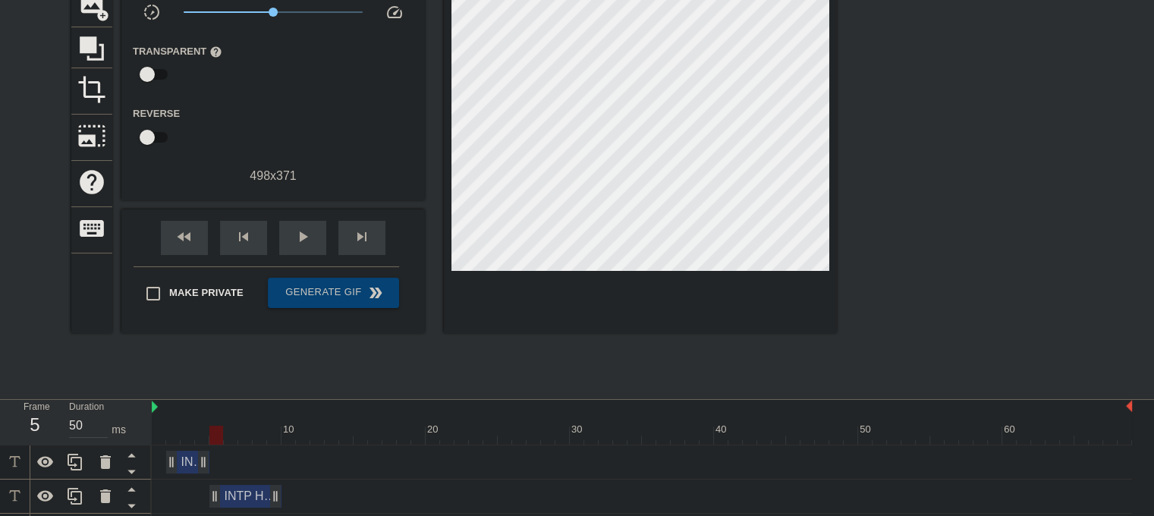
click at [236, 496] on div "INTP Humor drag_handle drag_handle" at bounding box center [245, 496] width 72 height 23
drag, startPoint x: 278, startPoint y: 497, endPoint x: 222, endPoint y: 486, distance: 57.9
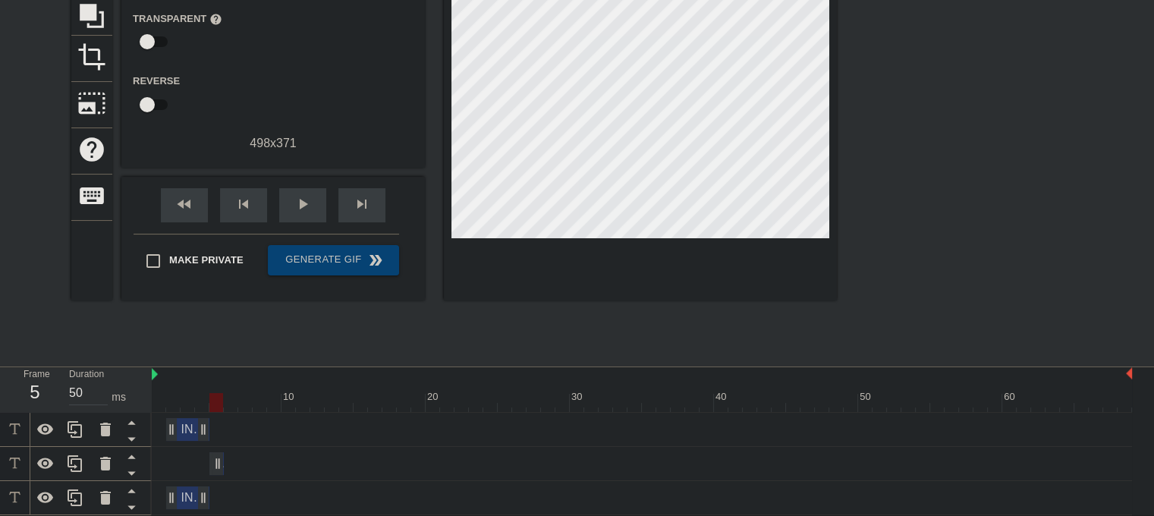
scroll to position [160, 0]
click at [184, 496] on div "INTP Humor drag_handle drag_handle" at bounding box center [187, 497] width 43 height 23
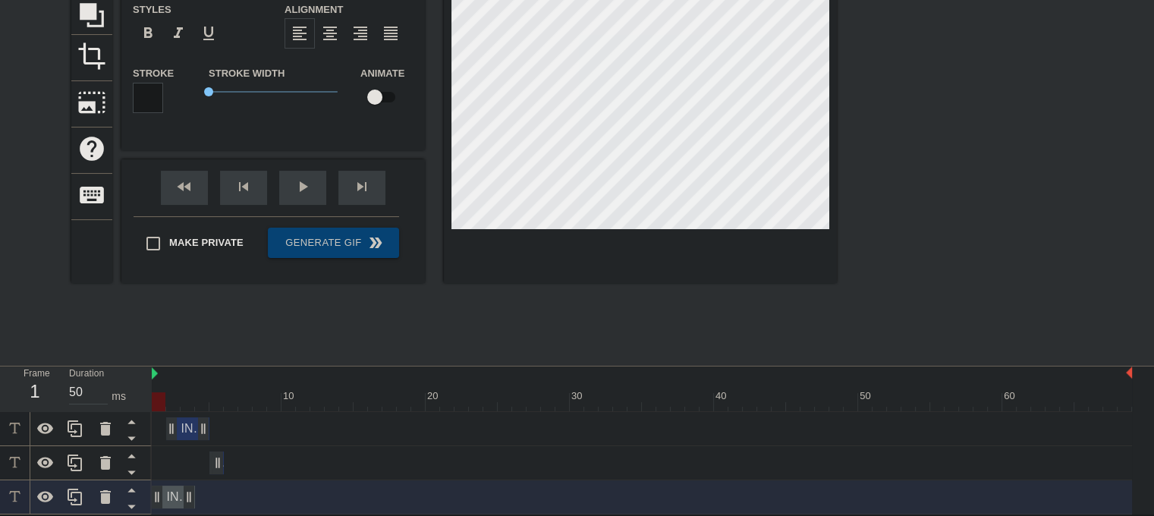
drag, startPoint x: 193, startPoint y: 492, endPoint x: 175, endPoint y: 488, distance: 18.8
click at [173, 488] on div "INTP Humor drag_handle drag_handle" at bounding box center [173, 497] width 43 height 23
drag, startPoint x: 178, startPoint y: 500, endPoint x: 550, endPoint y: 505, distance: 372.6
click at [550, 505] on div "INTP Humor drag_handle drag_handle" at bounding box center [642, 497] width 980 height 34
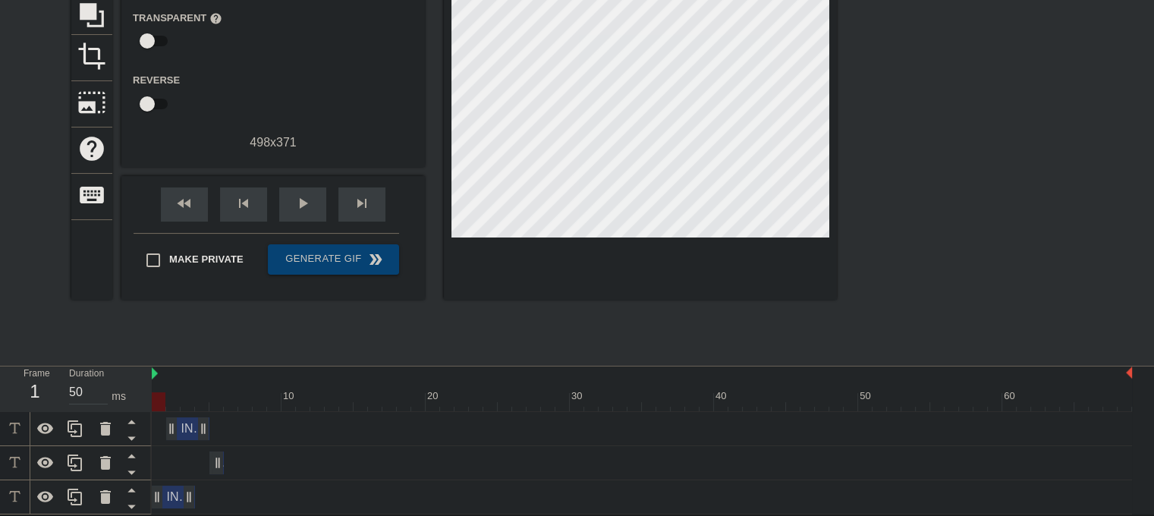
click at [188, 426] on div "INTP Humor drag_handle drag_handle" at bounding box center [187, 428] width 43 height 23
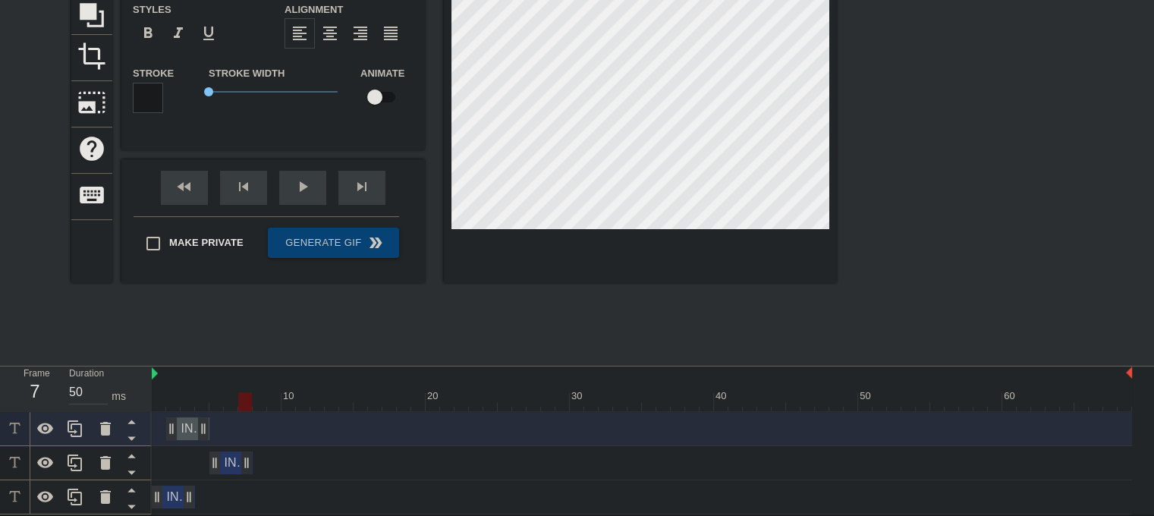
drag, startPoint x: 220, startPoint y: 457, endPoint x: 256, endPoint y: 461, distance: 36.0
drag, startPoint x: 238, startPoint y: 461, endPoint x: 176, endPoint y: 451, distance: 62.3
click at [176, 451] on div "INTP Humor drag_handle drag_handle" at bounding box center [181, 462] width 58 height 23
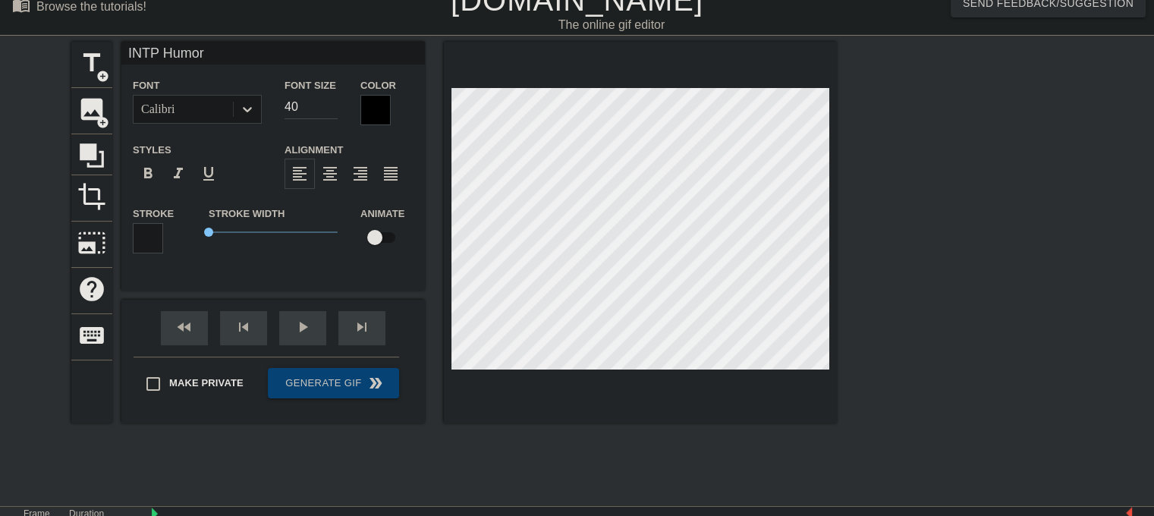
scroll to position [0, 0]
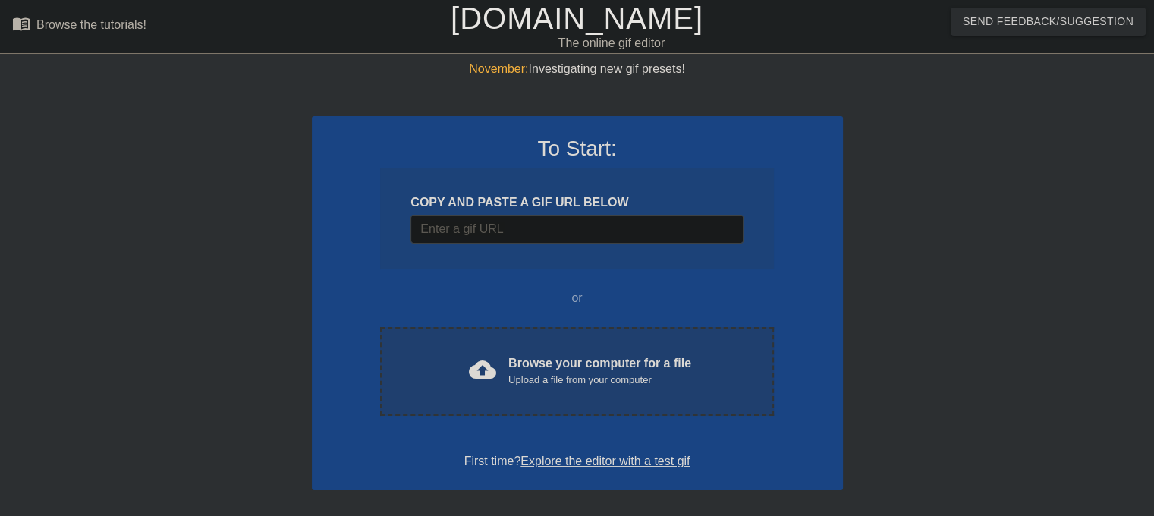
click at [549, 357] on div "Browse your computer for a file Upload a file from your computer" at bounding box center [599, 370] width 183 height 33
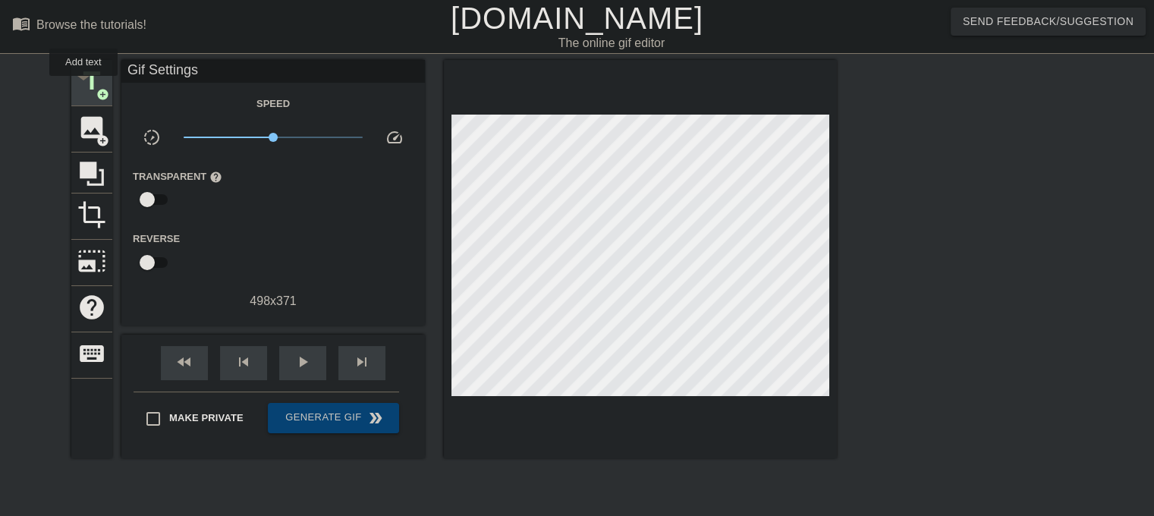
click at [83, 87] on span "title" at bounding box center [91, 81] width 29 height 29
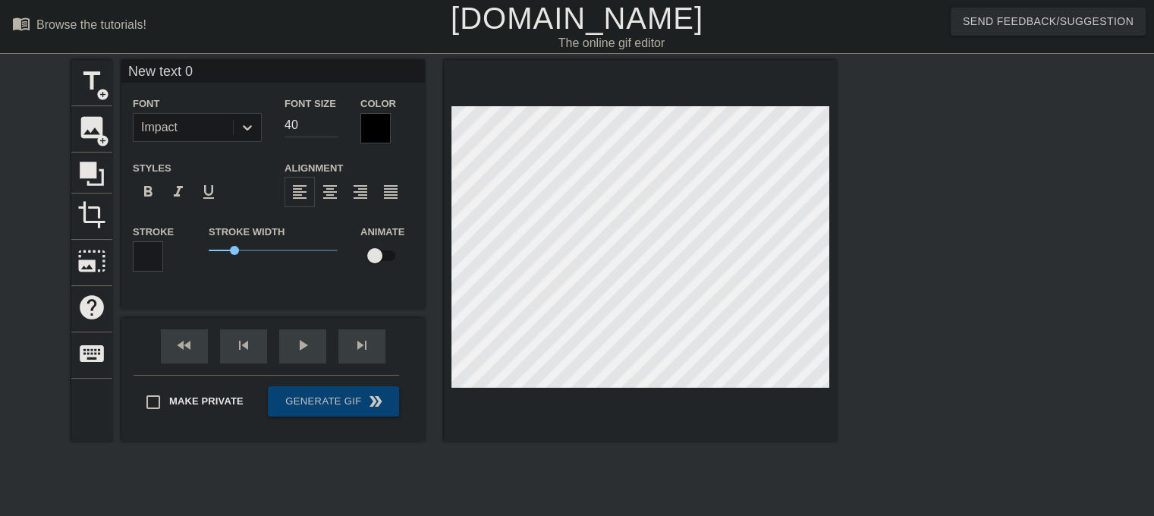
scroll to position [2, 4]
type input "New text"
type textarea "New text"
type input "New text"
type textarea "New text"
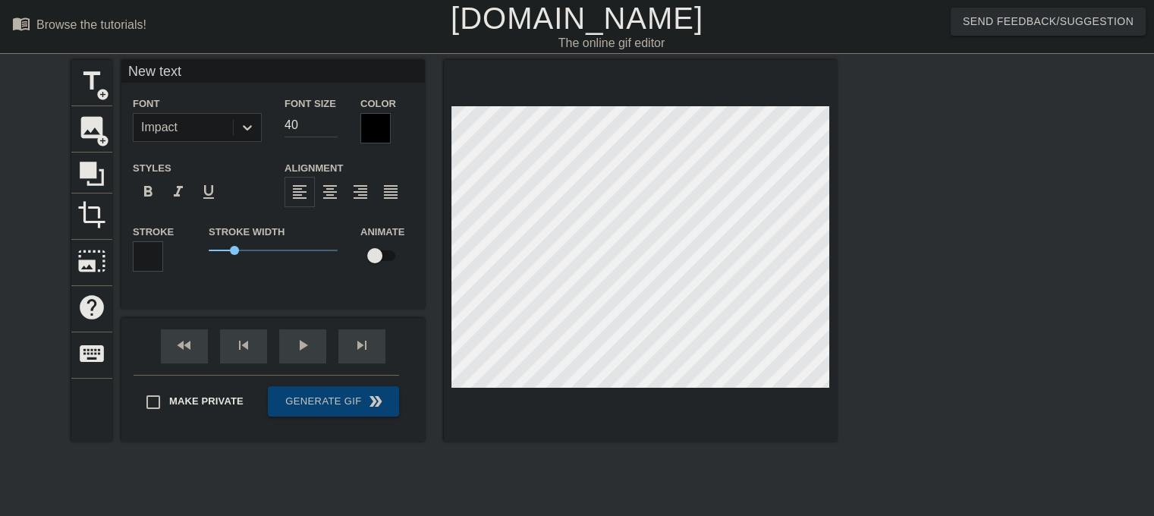
type input "New tex"
type textarea "New tex"
type input "New te"
type textarea "New te"
type input "New t"
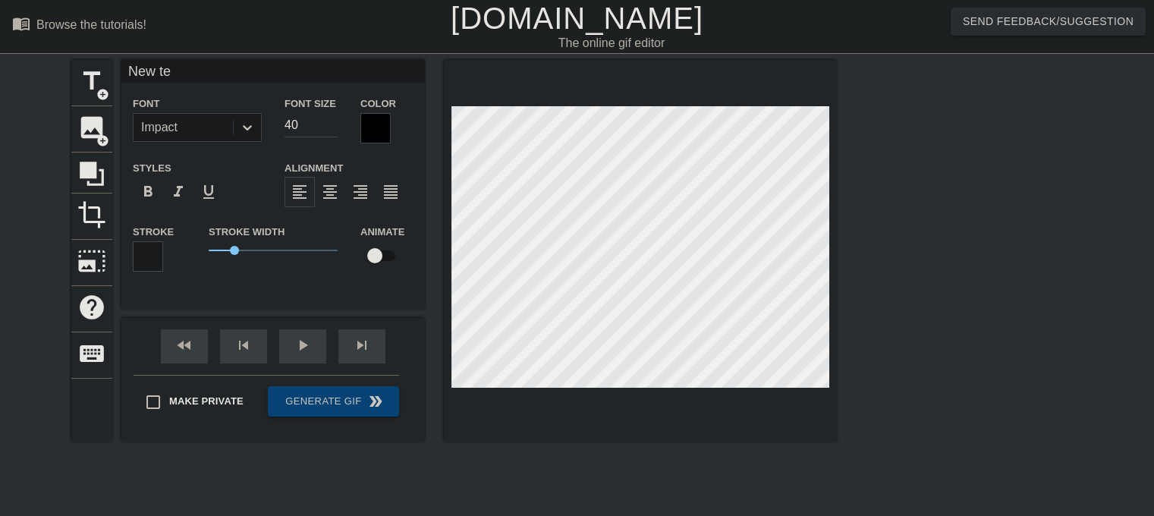
type textarea "New t"
type input "New"
type textarea "New"
type input "New"
type textarea "New"
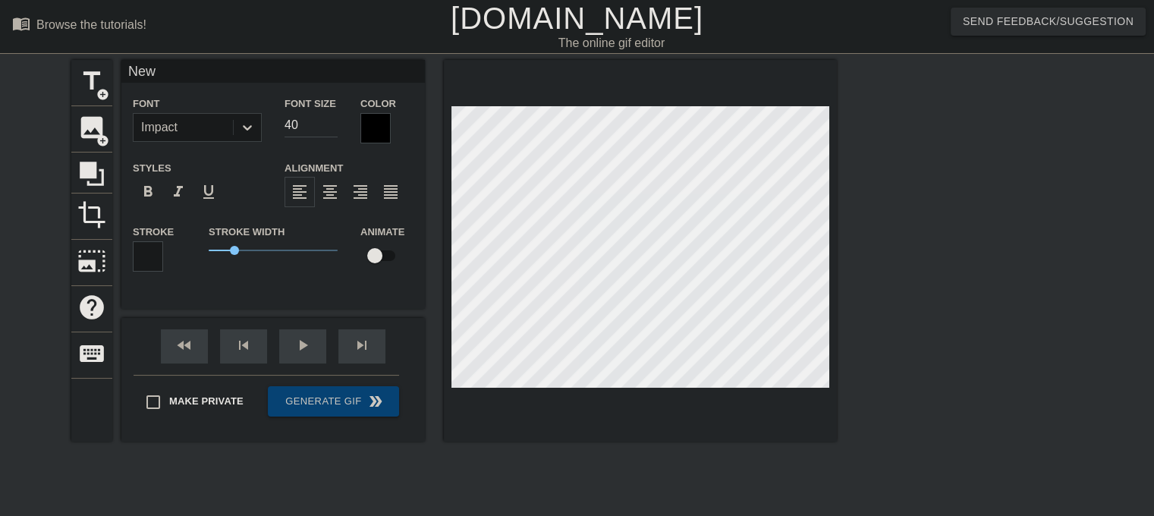
type input "Ne"
type textarea "Ne"
type input "N"
type textarea "N"
type input "I"
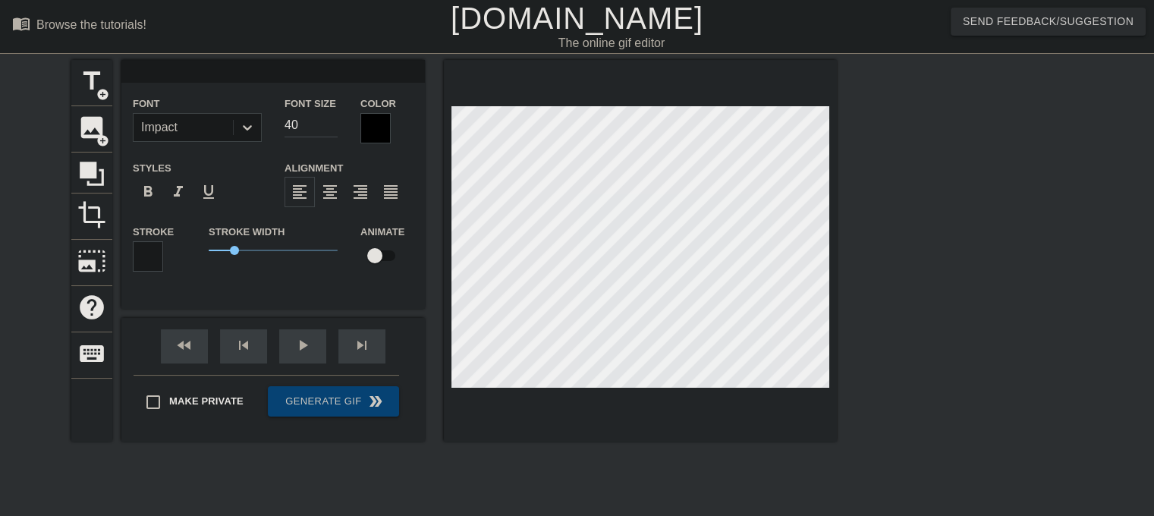
type textarea "I"
type input "IN"
type textarea "IN"
type input "INT"
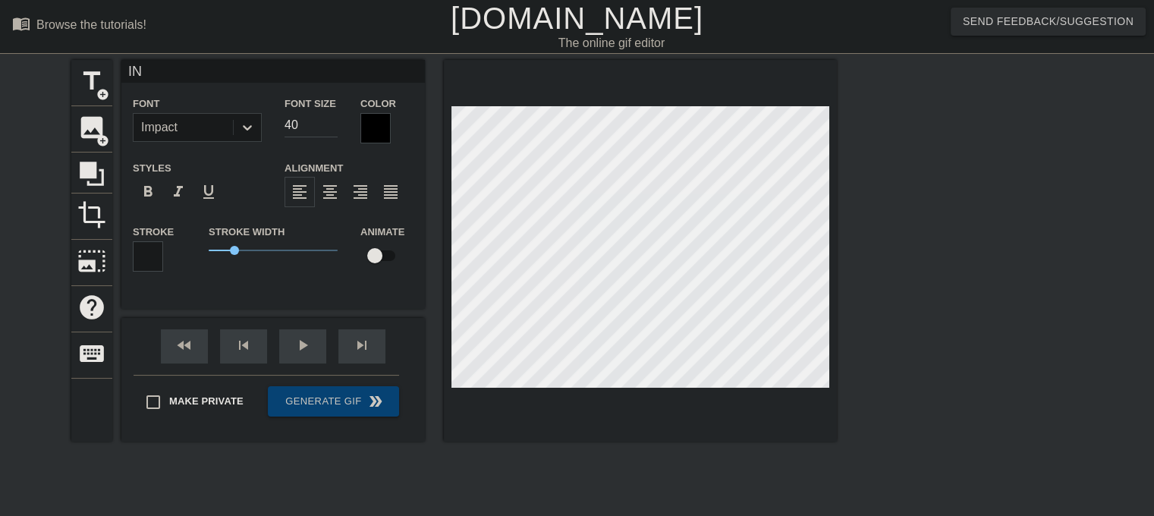
type textarea "INT"
type input "INTP"
type textarea "INTP"
type input "INTP"
type textarea "INTP"
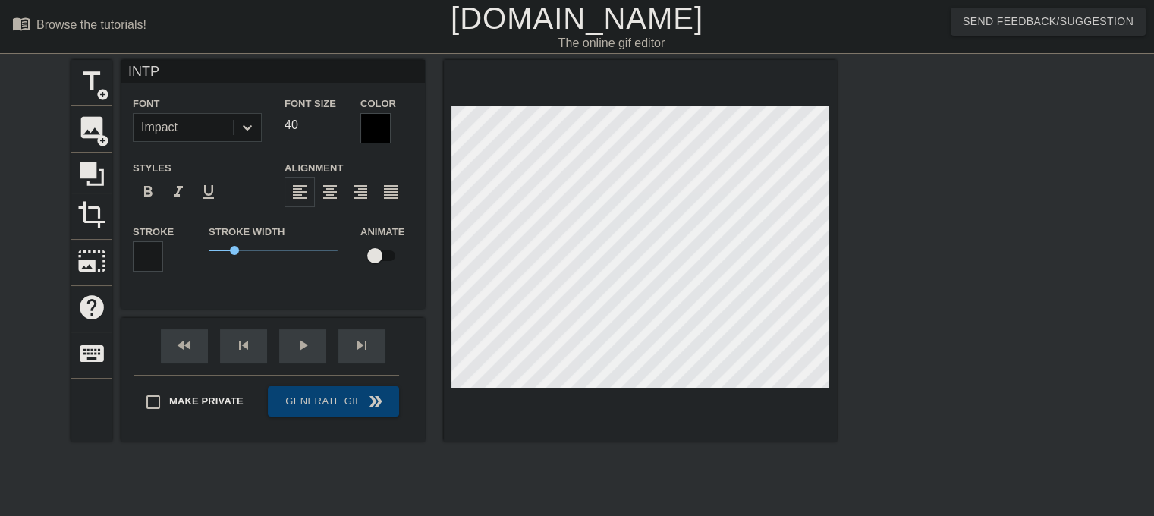
type input "INTP h"
type textarea "INTP h"
type input "INTP hu"
type textarea "INTP hu"
type input "INTP hum"
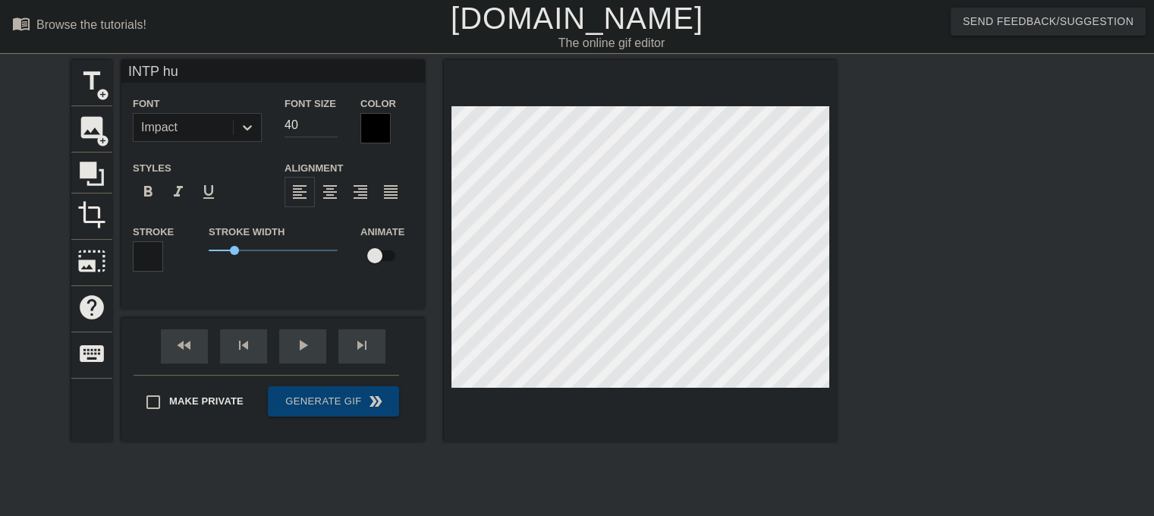
type textarea "INTP hum"
type input "INTP humo"
type textarea "INTP humo"
type input "INTP humor"
type textarea "INTP humor"
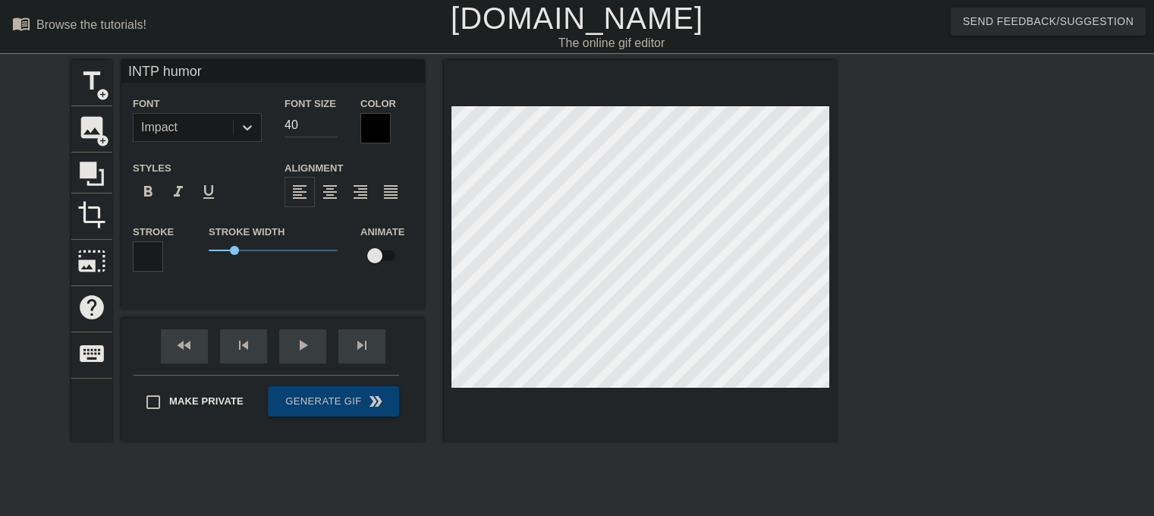
scroll to position [2, 4]
drag, startPoint x: 220, startPoint y: 247, endPoint x: 244, endPoint y: 203, distance: 49.2
click at [240, 241] on span "1.2" at bounding box center [273, 250] width 129 height 18
click at [244, 124] on icon at bounding box center [247, 127] width 15 height 15
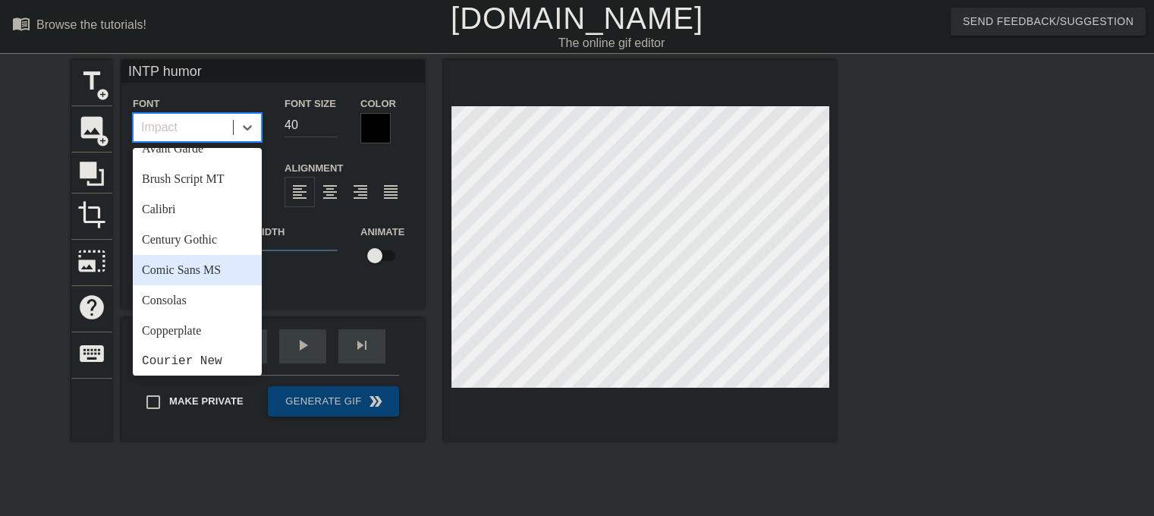
scroll to position [76, 0]
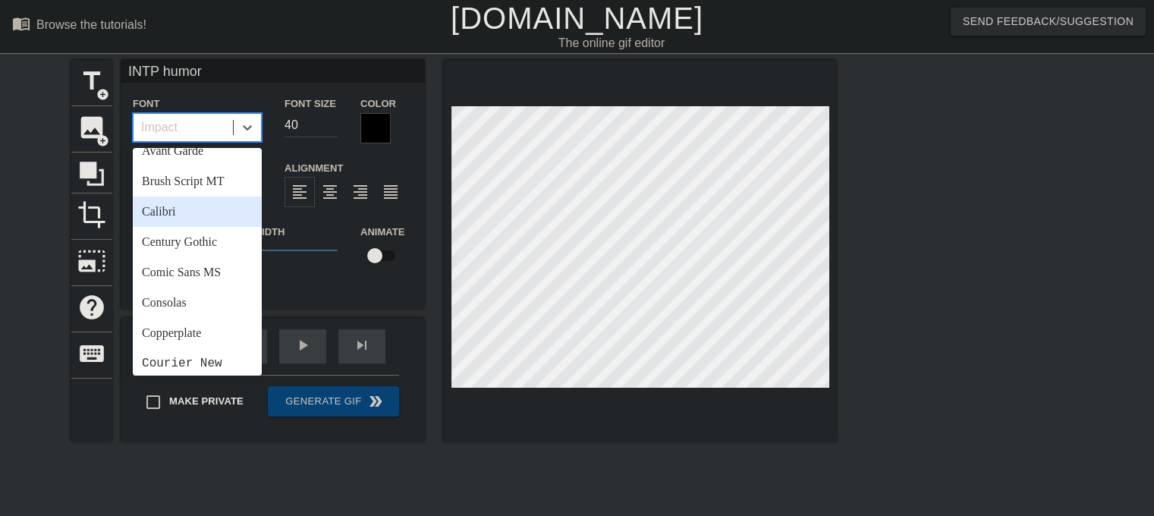
click at [191, 215] on div "Calibri" at bounding box center [197, 212] width 129 height 30
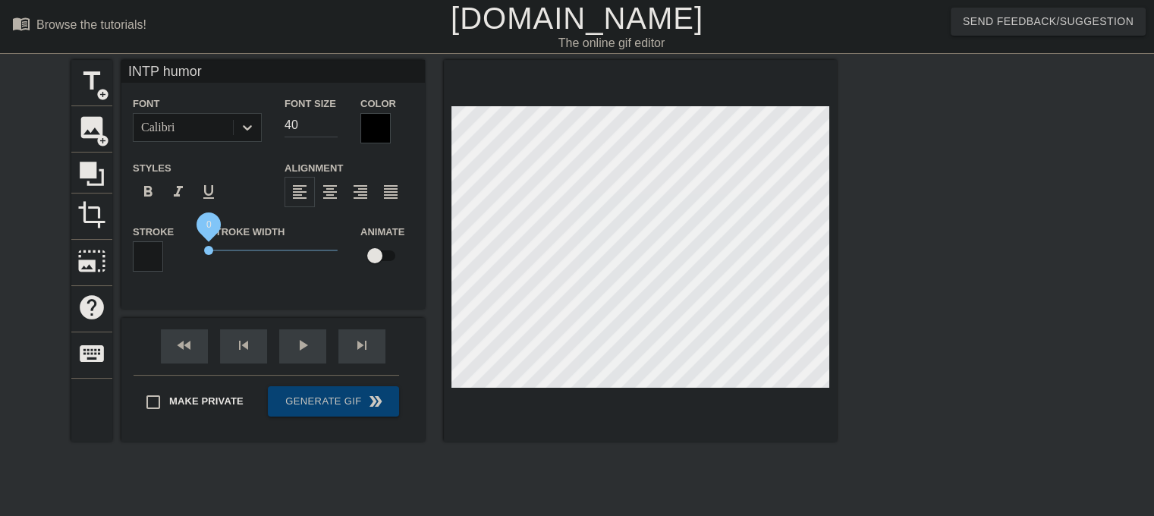
drag, startPoint x: 237, startPoint y: 251, endPoint x: 194, endPoint y: 251, distance: 42.5
click at [194, 251] on div "Stroke Stroke Width 0 Animate" at bounding box center [273, 253] width 304 height 63
click at [379, 257] on input "checkbox" at bounding box center [375, 255] width 87 height 29
checkbox input "true"
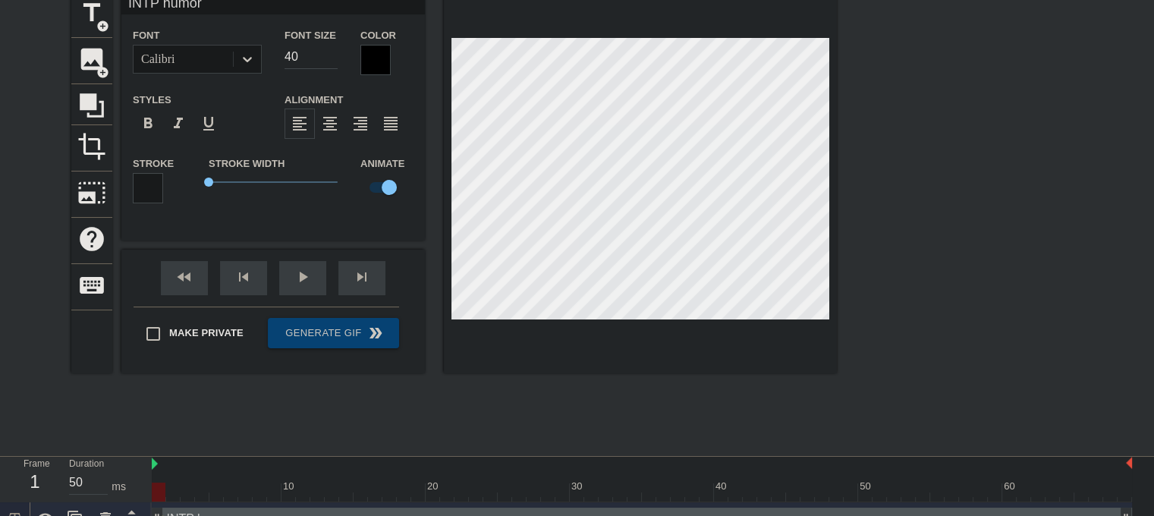
scroll to position [91, 0]
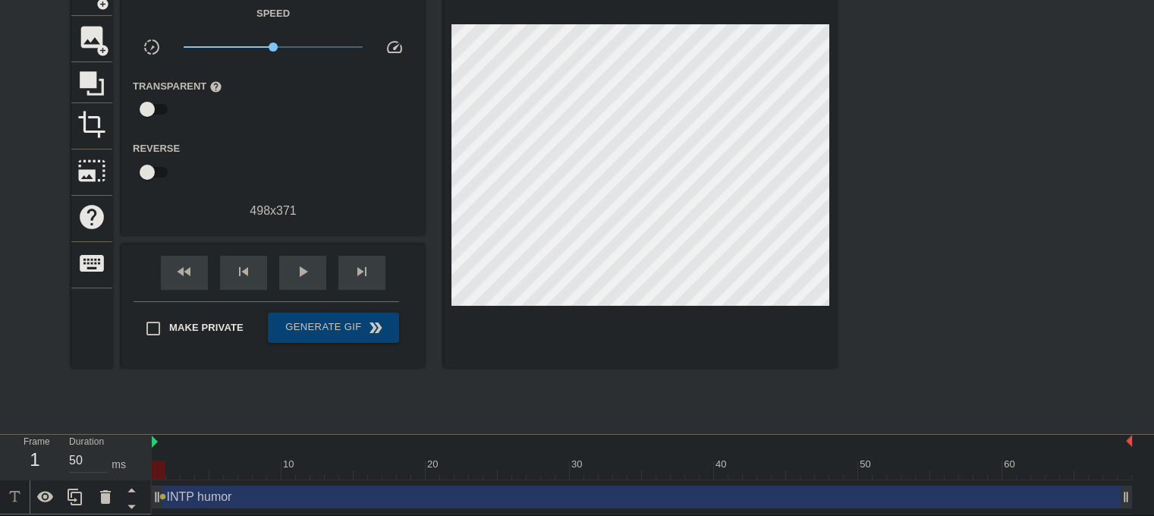
drag, startPoint x: 162, startPoint y: 495, endPoint x: 173, endPoint y: 497, distance: 10.9
click at [173, 497] on div "INTP humor drag_handle drag_handle lens" at bounding box center [642, 497] width 980 height 23
click at [197, 505] on div "INTP humor drag_handle drag_handle" at bounding box center [642, 497] width 980 height 23
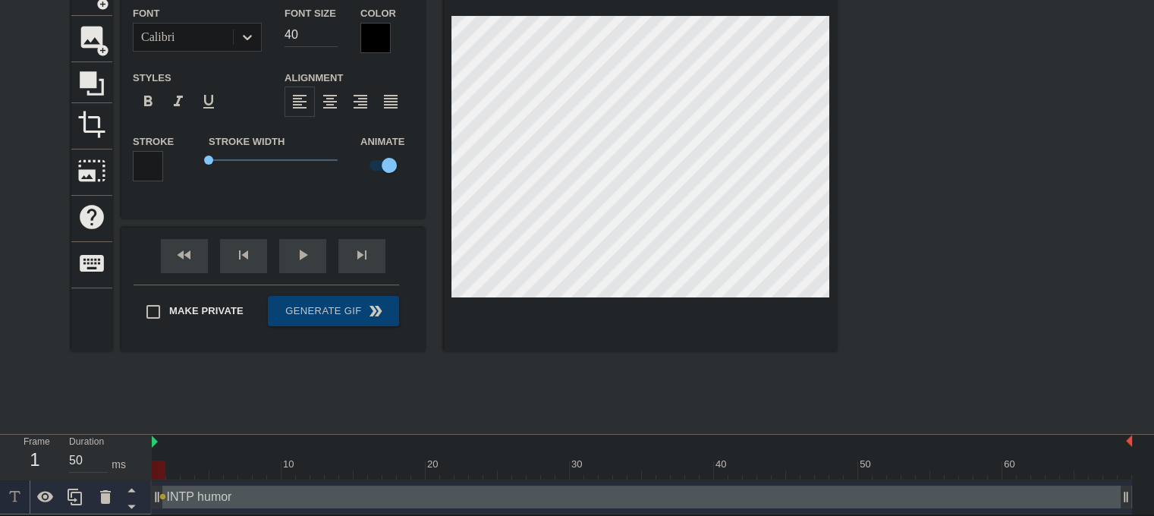
click at [162, 493] on span "lens" at bounding box center [162, 496] width 7 height 7
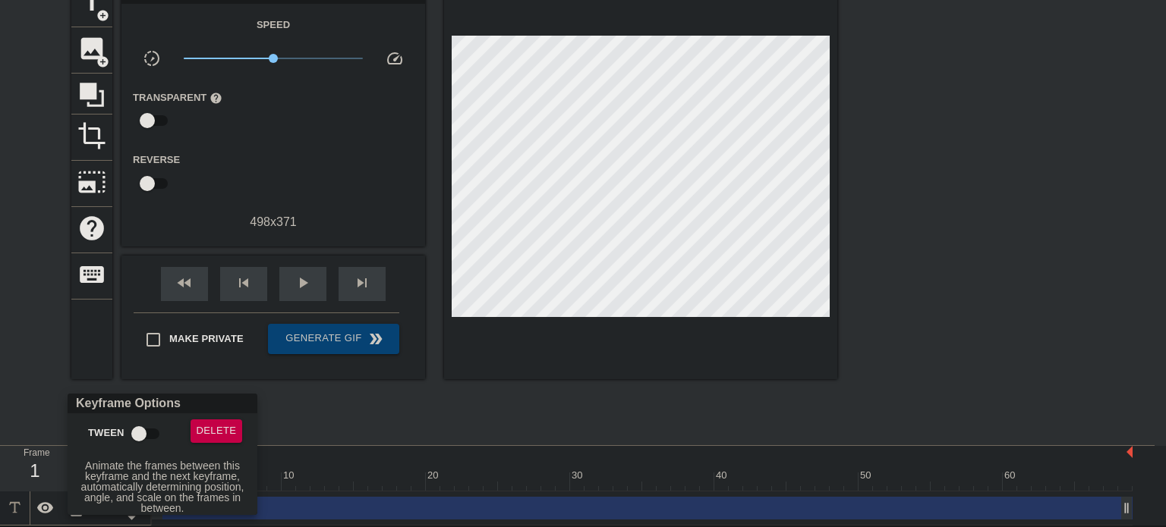
click at [153, 432] on input "Tween" at bounding box center [139, 434] width 87 height 29
checkbox input "true"
click at [412, 408] on div at bounding box center [583, 263] width 1166 height 527
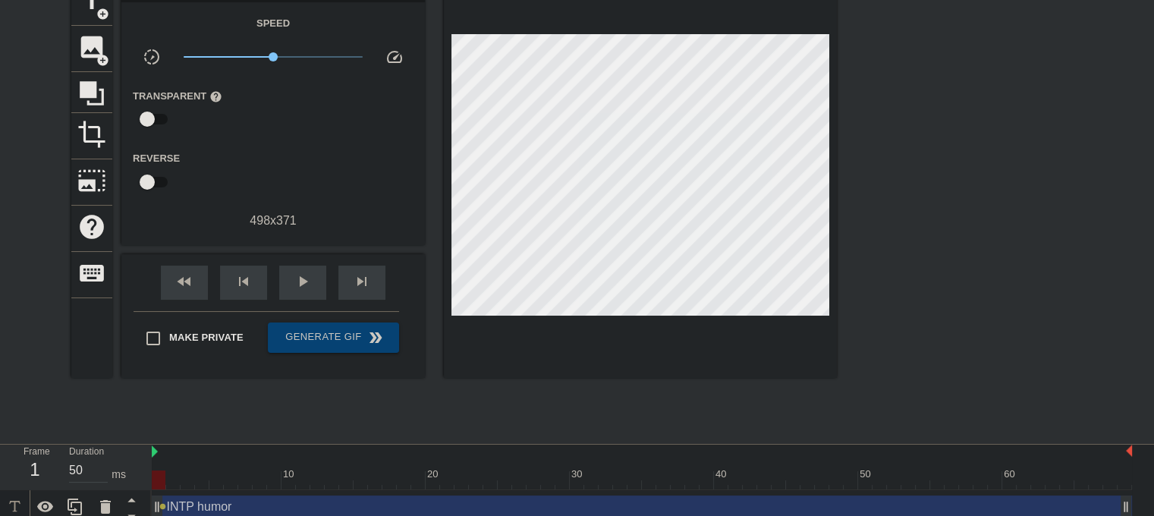
scroll to position [91, 0]
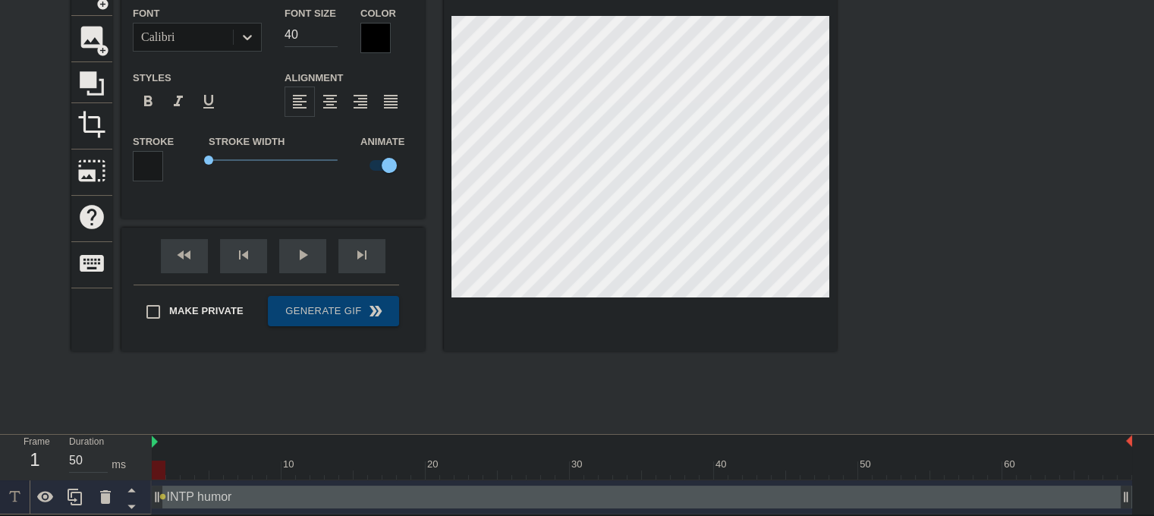
click at [927, 178] on div at bounding box center [969, 197] width 228 height 455
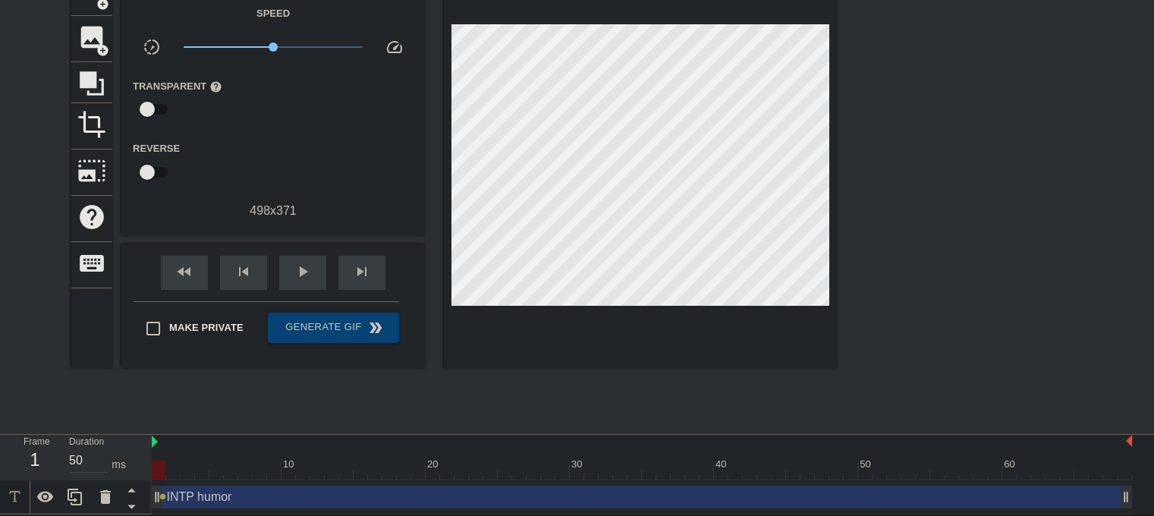
click at [182, 496] on div "INTP humor drag_handle drag_handle" at bounding box center [642, 497] width 980 height 23
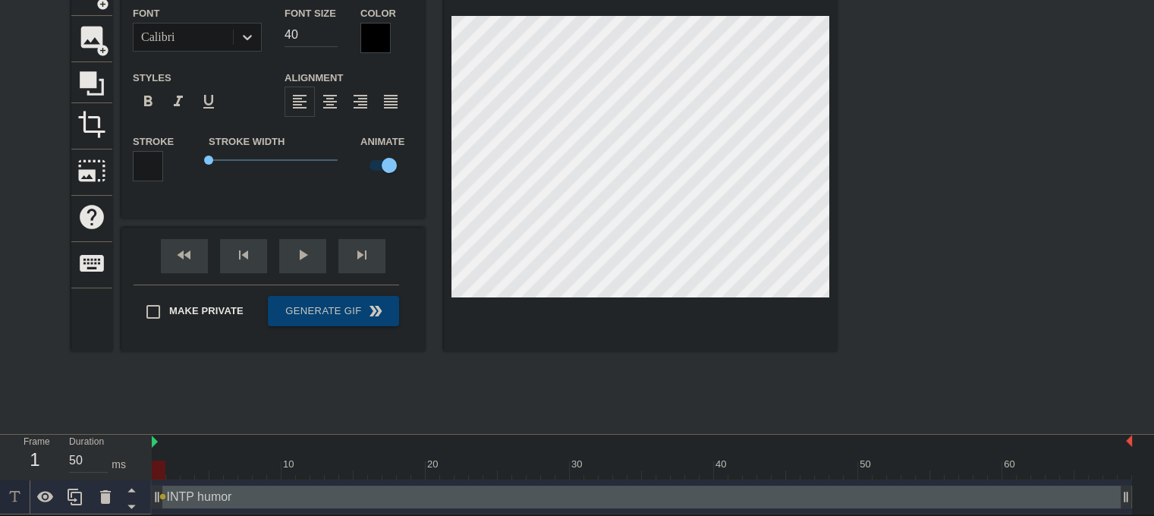
click at [162, 494] on span "lens" at bounding box center [162, 496] width 7 height 7
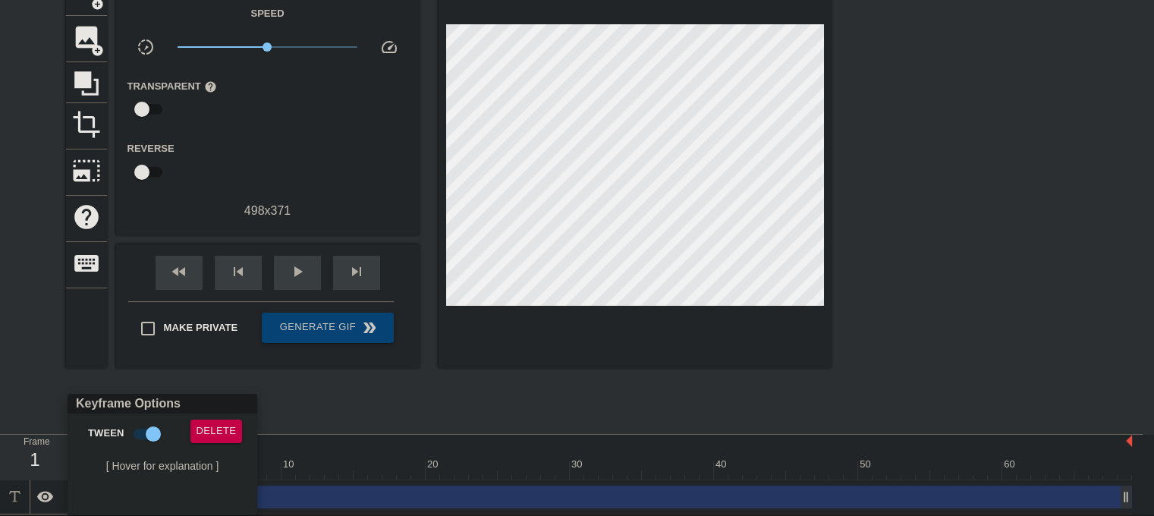
scroll to position [80, 0]
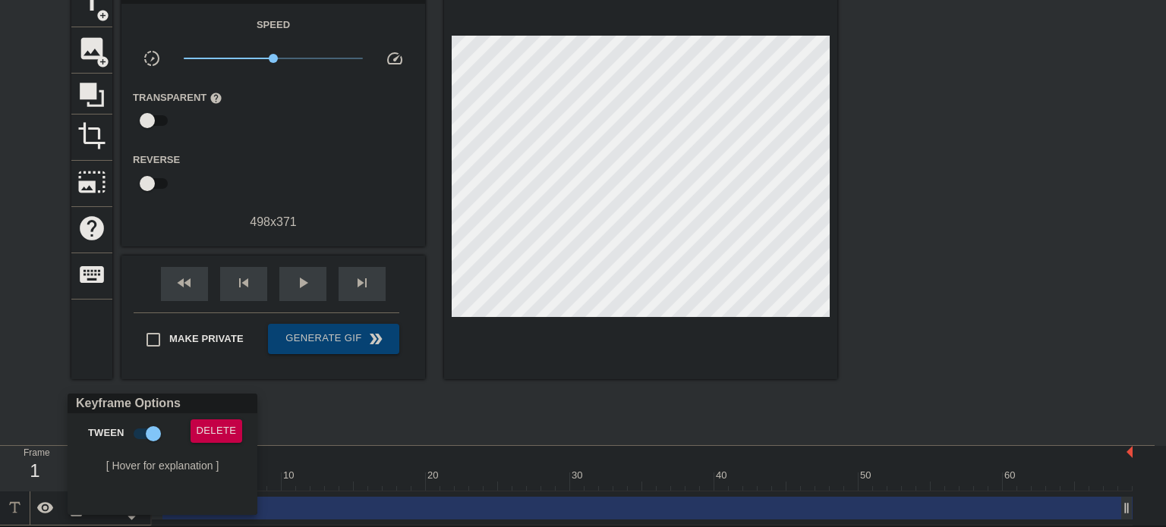
click at [0, 363] on div at bounding box center [583, 263] width 1166 height 527
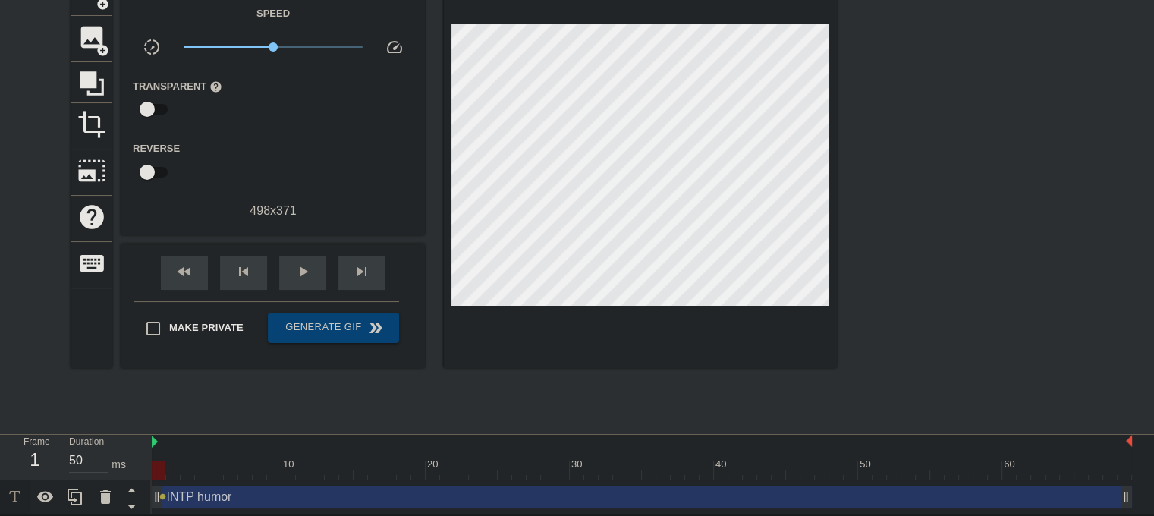
scroll to position [91, 0]
click at [354, 272] on span "skip_next" at bounding box center [362, 272] width 18 height 18
click at [370, 268] on span "skip_next" at bounding box center [362, 272] width 18 height 18
click at [243, 266] on span "skip_previous" at bounding box center [243, 272] width 18 height 18
click at [357, 266] on span "skip_next" at bounding box center [362, 272] width 18 height 18
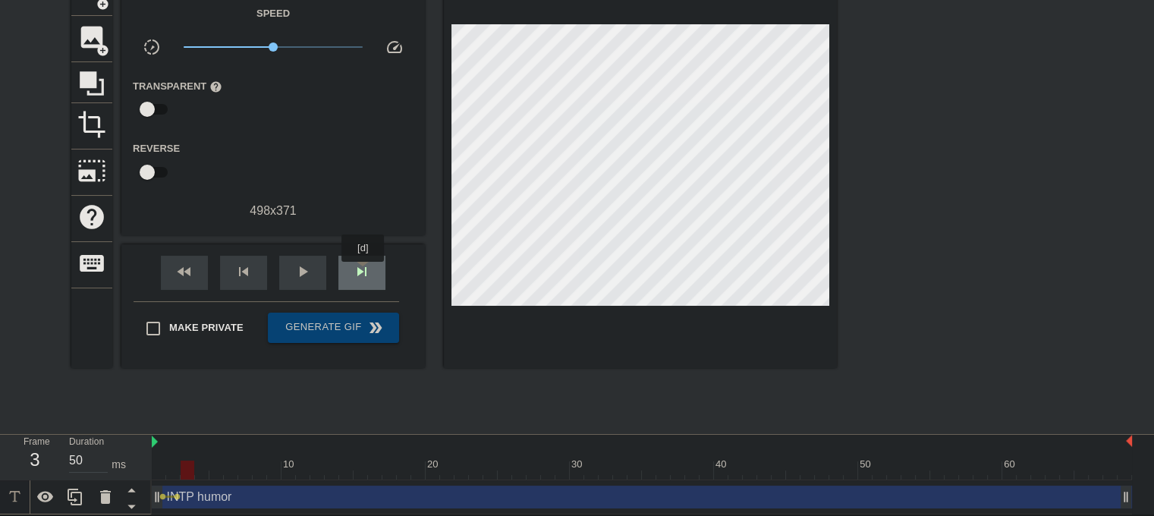
click at [363, 272] on span "skip_next" at bounding box center [362, 272] width 18 height 18
click at [367, 270] on span "skip_next" at bounding box center [362, 272] width 18 height 18
click at [372, 278] on div "skip_next" at bounding box center [361, 273] width 47 height 34
click at [371, 266] on div "skip_next" at bounding box center [361, 273] width 47 height 34
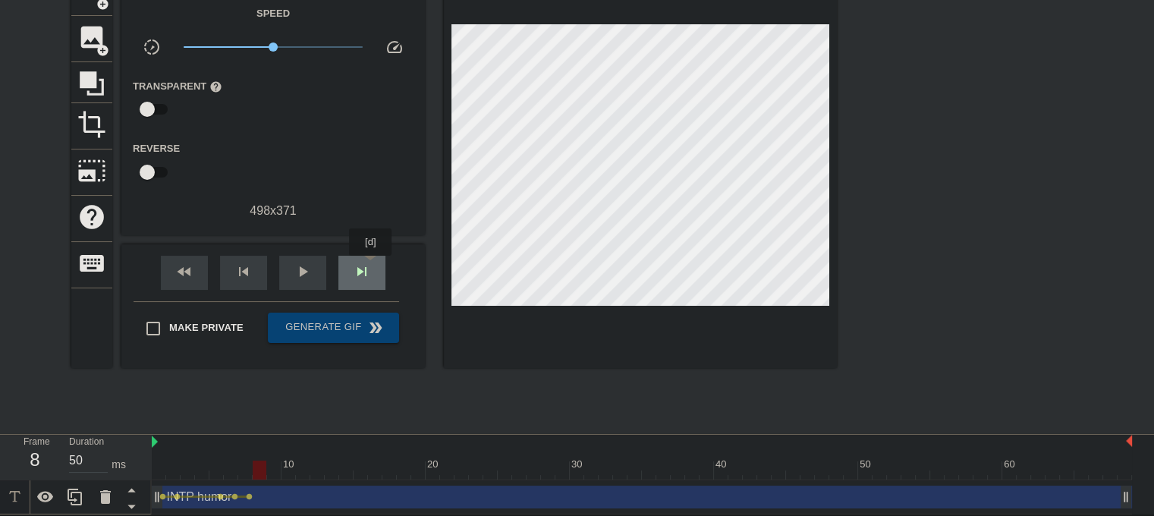
click at [371, 266] on div "skip_next" at bounding box center [361, 273] width 47 height 34
click at [364, 256] on div "skip_next" at bounding box center [361, 273] width 47 height 34
click at [373, 269] on div "skip_next" at bounding box center [361, 273] width 47 height 34
click at [369, 266] on span "skip_next" at bounding box center [362, 272] width 18 height 18
click at [365, 275] on span "skip_next" at bounding box center [362, 272] width 18 height 18
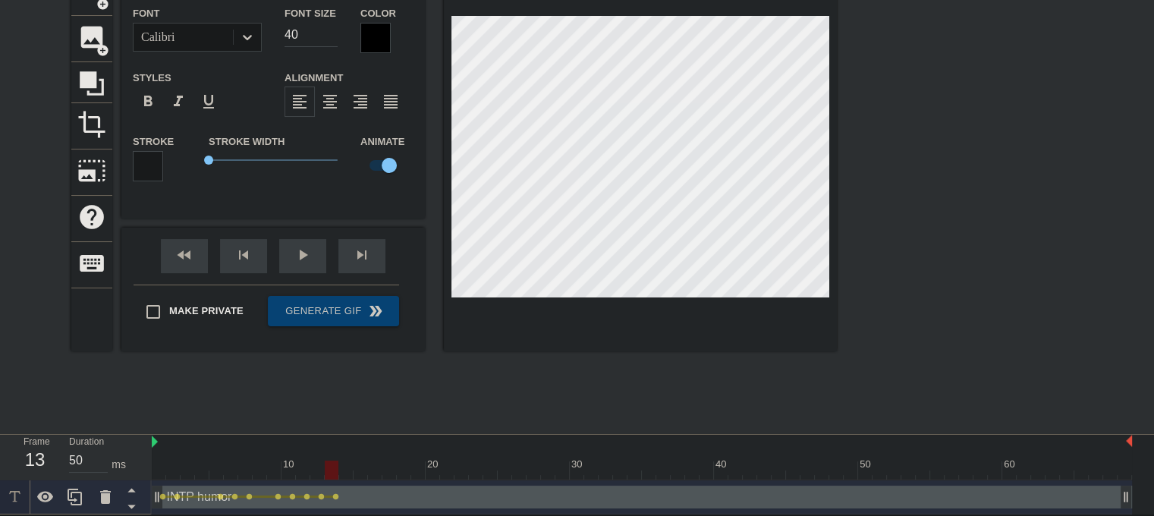
scroll to position [2, 2]
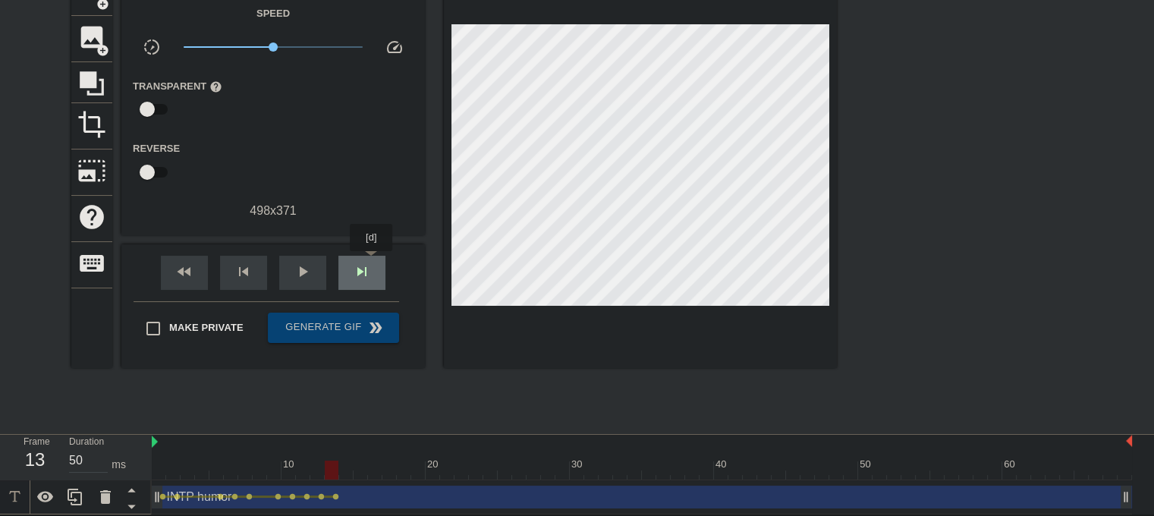
click at [372, 262] on div "skip_next" at bounding box center [361, 273] width 47 height 34
click at [362, 265] on span "skip_next" at bounding box center [362, 272] width 18 height 18
click at [364, 273] on span "skip_next" at bounding box center [362, 272] width 18 height 18
click at [354, 272] on span "skip_next" at bounding box center [362, 272] width 18 height 18
click at [371, 266] on div "skip_next" at bounding box center [361, 273] width 47 height 34
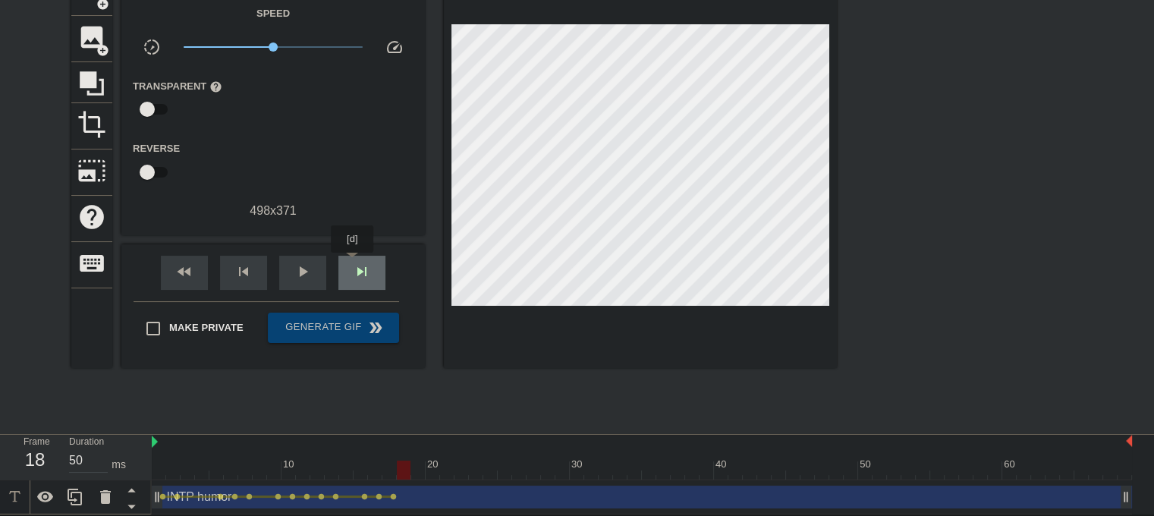
click at [353, 263] on span "skip_next" at bounding box center [362, 272] width 18 height 18
click at [373, 260] on div "skip_next" at bounding box center [361, 273] width 47 height 34
click at [372, 258] on div "skip_next" at bounding box center [361, 273] width 47 height 34
click at [378, 266] on div "skip_next" at bounding box center [361, 273] width 47 height 34
click at [346, 268] on div "skip_next" at bounding box center [361, 273] width 47 height 34
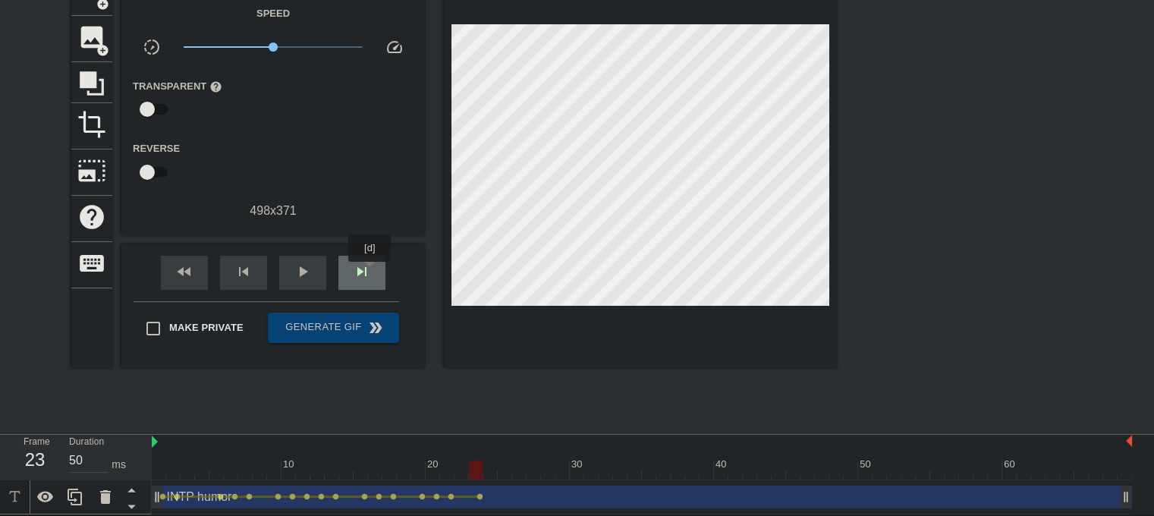
click at [370, 272] on span "skip_next" at bounding box center [362, 272] width 18 height 18
click at [363, 263] on span "skip_next" at bounding box center [362, 272] width 18 height 18
click at [364, 272] on span "skip_next" at bounding box center [362, 272] width 18 height 18
click at [359, 274] on span "skip_next" at bounding box center [362, 272] width 18 height 18
click at [358, 267] on span "skip_next" at bounding box center [362, 272] width 18 height 18
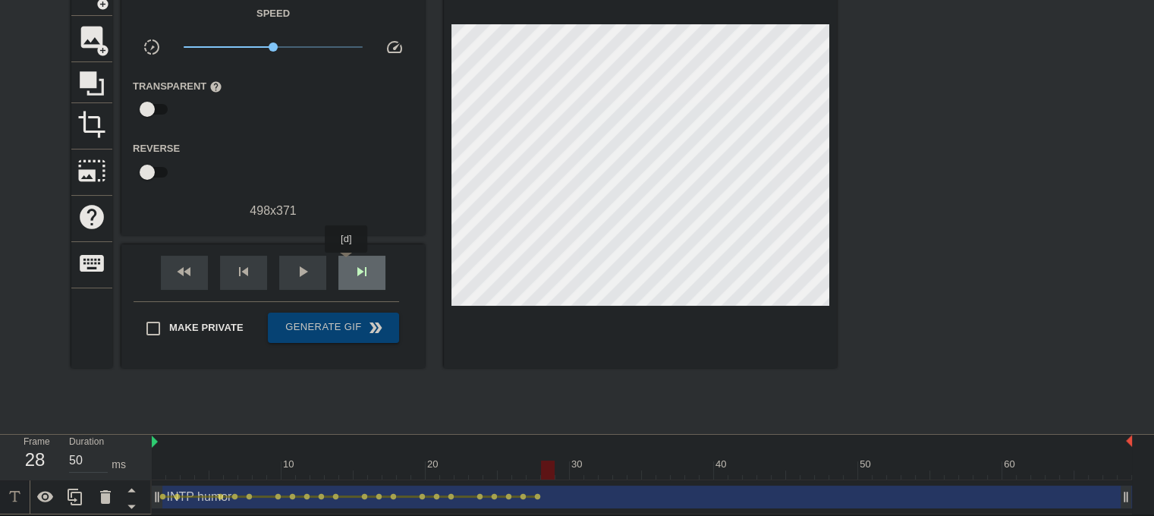
click at [347, 263] on div "skip_next" at bounding box center [361, 273] width 47 height 34
click at [247, 266] on span "skip_previous" at bounding box center [243, 272] width 18 height 18
click at [253, 269] on div "skip_previous" at bounding box center [243, 273] width 47 height 34
click at [357, 269] on span "skip_next" at bounding box center [362, 272] width 18 height 18
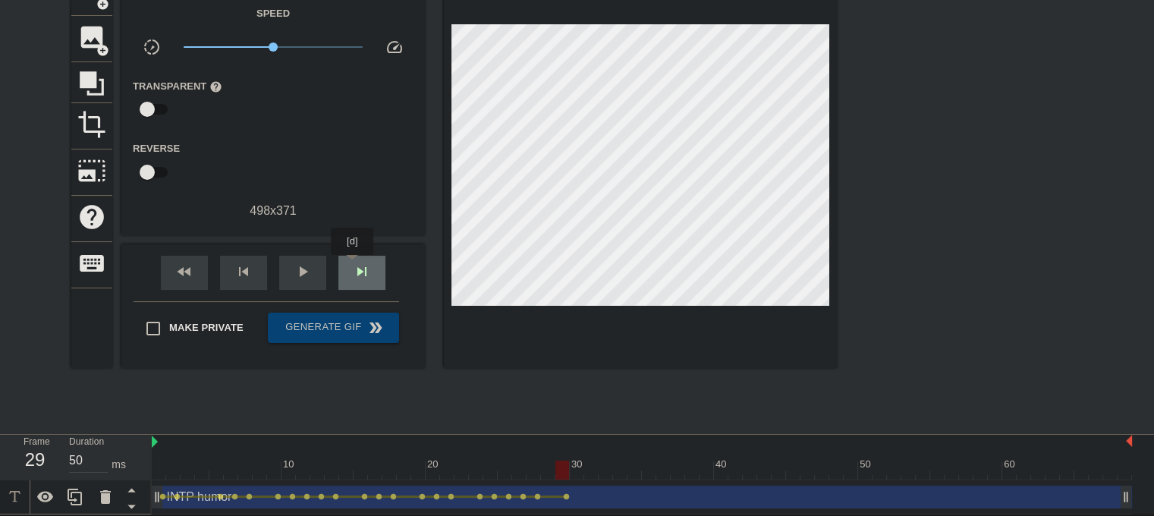
click at [354, 266] on span "skip_next" at bounding box center [362, 272] width 18 height 18
click at [363, 274] on span "skip_next" at bounding box center [362, 272] width 18 height 18
click at [358, 263] on span "skip_next" at bounding box center [362, 272] width 18 height 18
click at [241, 266] on span "skip_previous" at bounding box center [243, 272] width 18 height 18
click at [348, 269] on div "skip_next" at bounding box center [361, 273] width 47 height 34
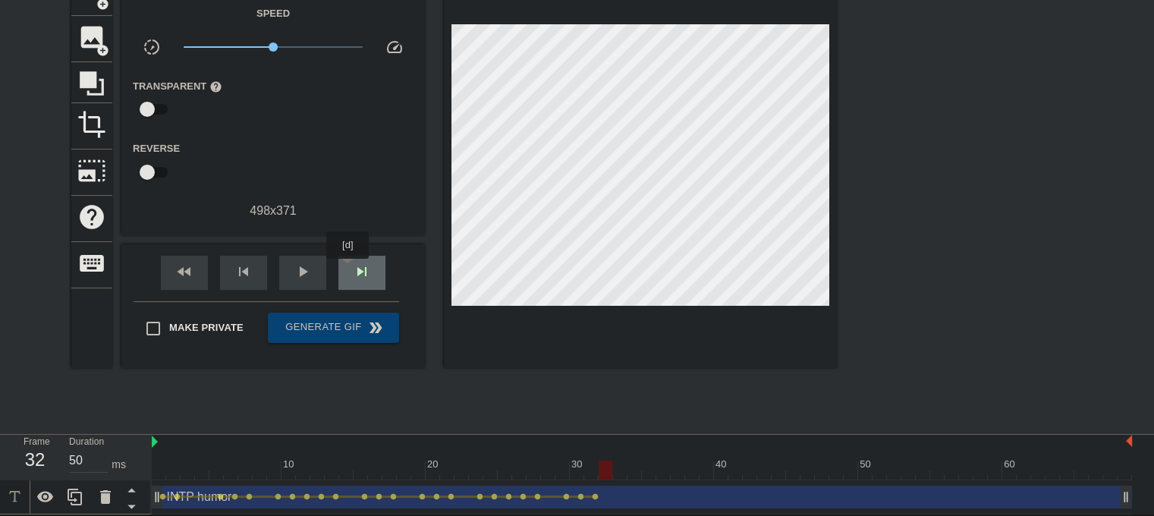
click at [348, 269] on div "skip_next" at bounding box center [361, 273] width 47 height 34
click at [361, 278] on span "skip_next" at bounding box center [362, 272] width 18 height 18
click at [367, 268] on span "skip_next" at bounding box center [362, 272] width 18 height 18
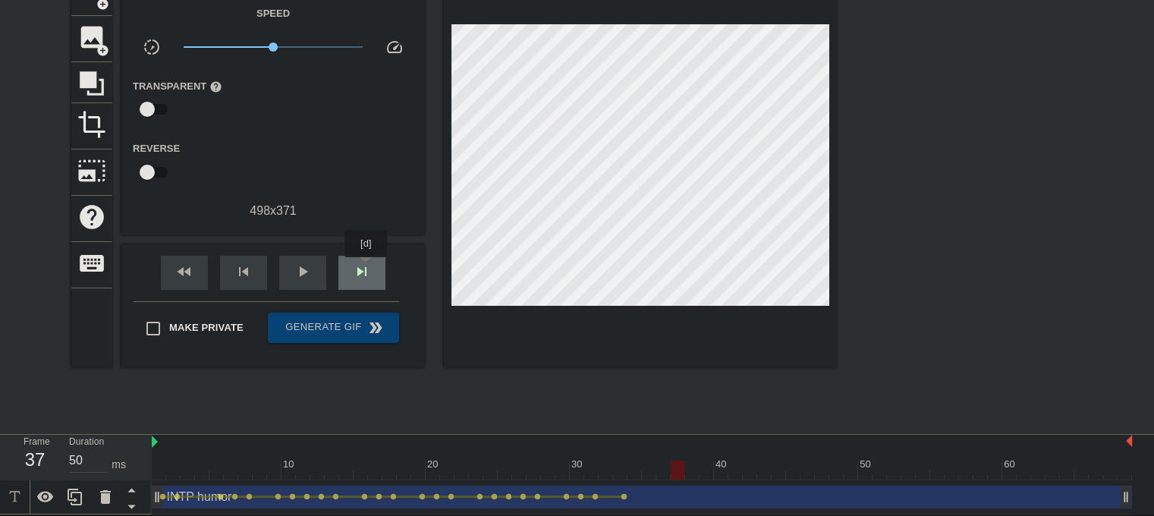
click at [367, 268] on span "skip_next" at bounding box center [362, 272] width 18 height 18
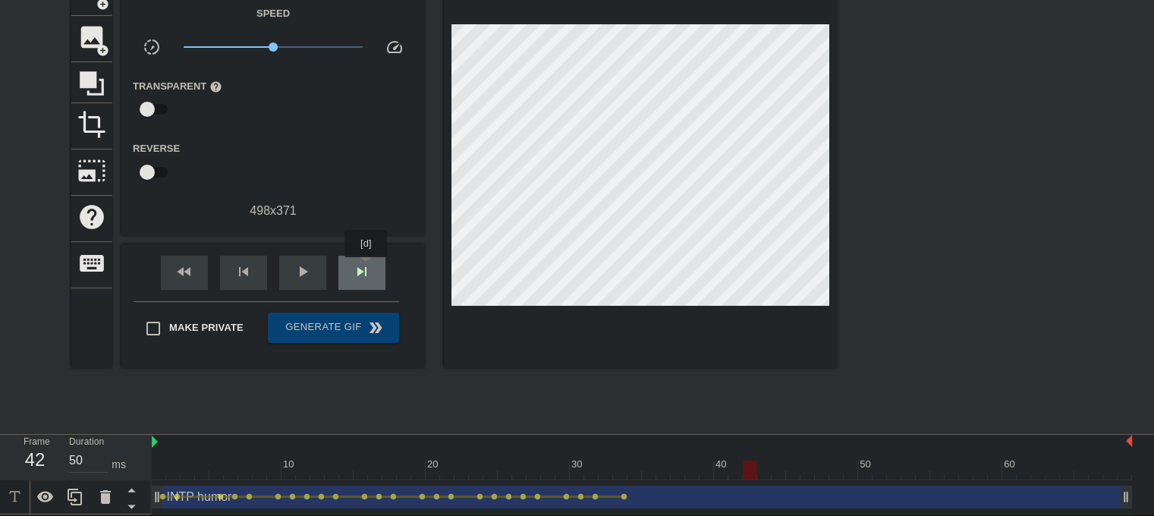
click at [367, 268] on span "skip_next" at bounding box center [362, 272] width 18 height 18
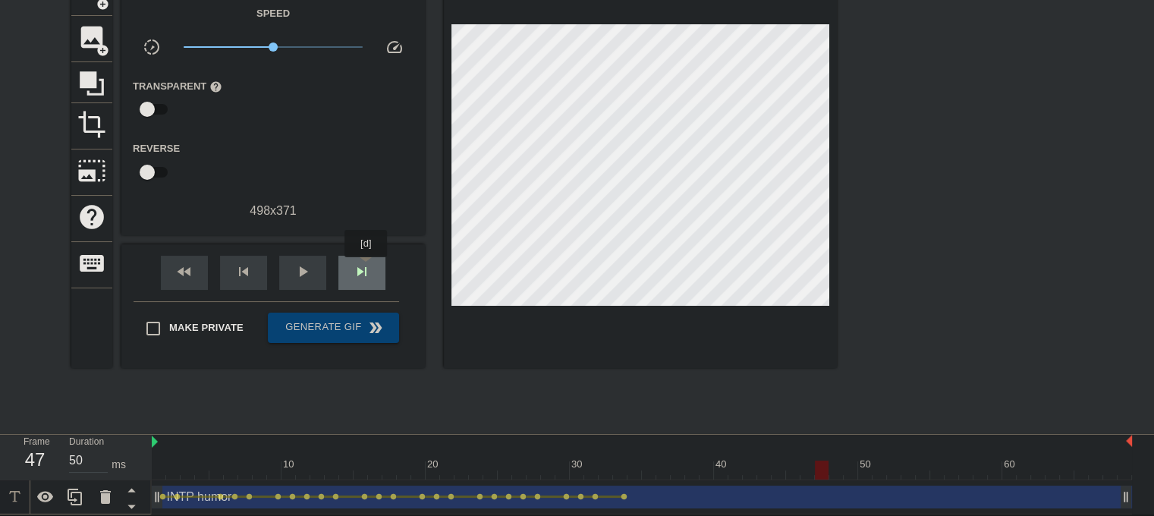
click at [367, 268] on span "skip_next" at bounding box center [362, 272] width 18 height 18
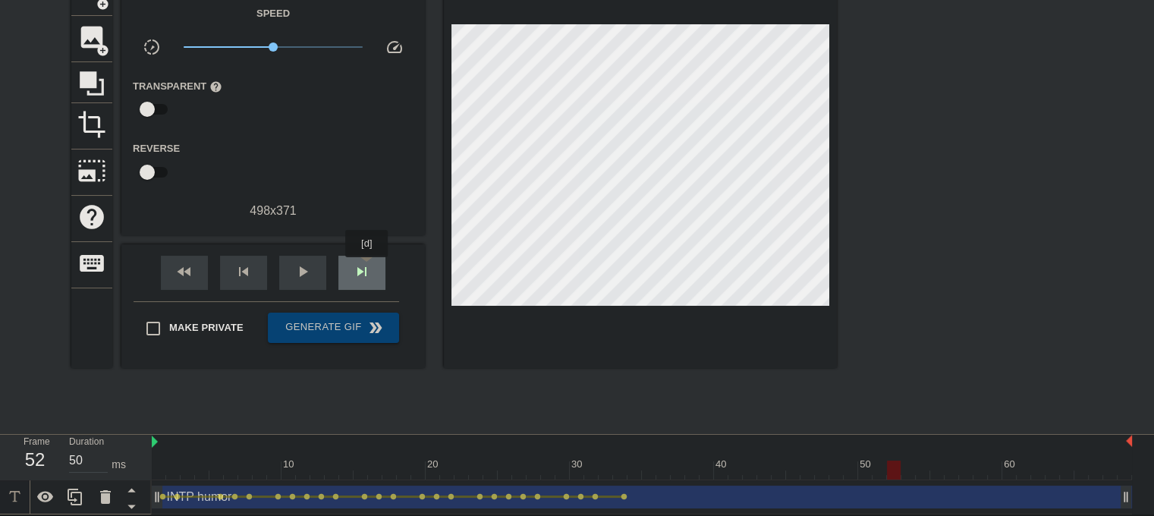
click at [367, 268] on span "skip_next" at bounding box center [362, 272] width 18 height 18
click at [368, 268] on span "skip_next" at bounding box center [362, 272] width 18 height 18
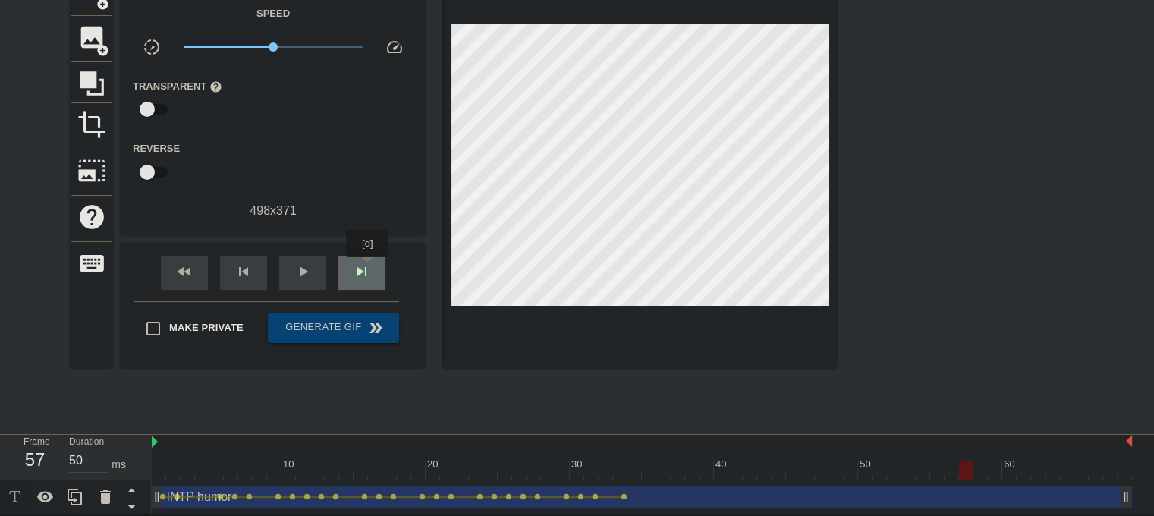
click at [368, 268] on span "skip_next" at bounding box center [362, 272] width 18 height 18
click at [243, 269] on span "skip_previous" at bounding box center [243, 272] width 18 height 18
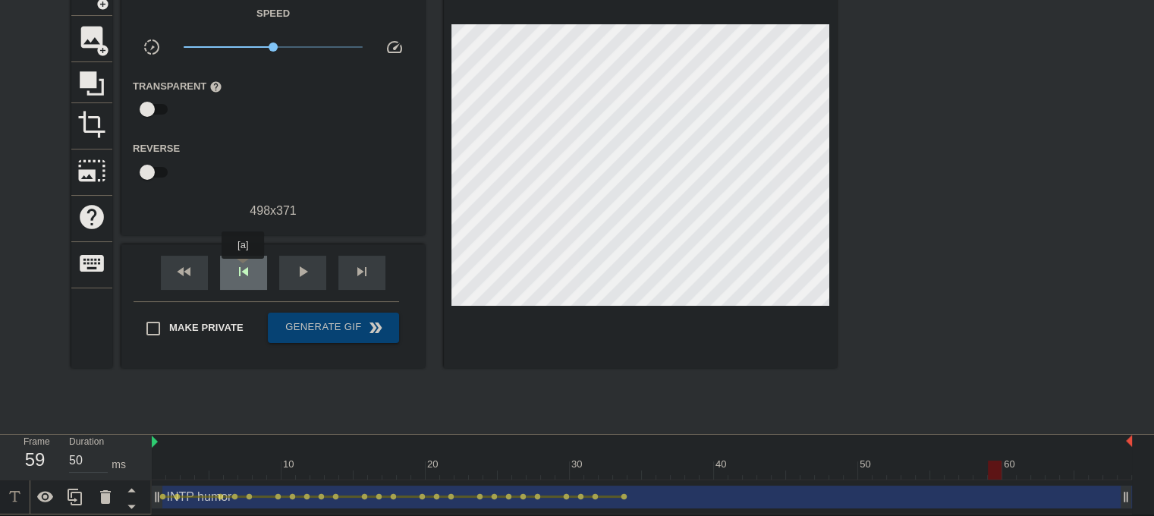
click at [243, 269] on span "skip_previous" at bounding box center [243, 272] width 18 height 18
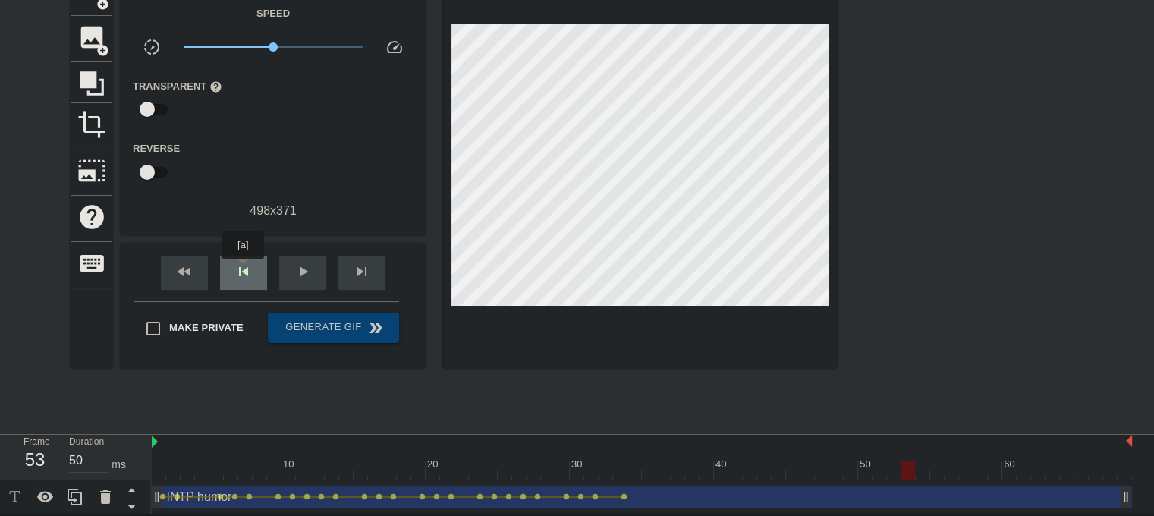
click at [243, 269] on span "skip_previous" at bounding box center [243, 272] width 18 height 18
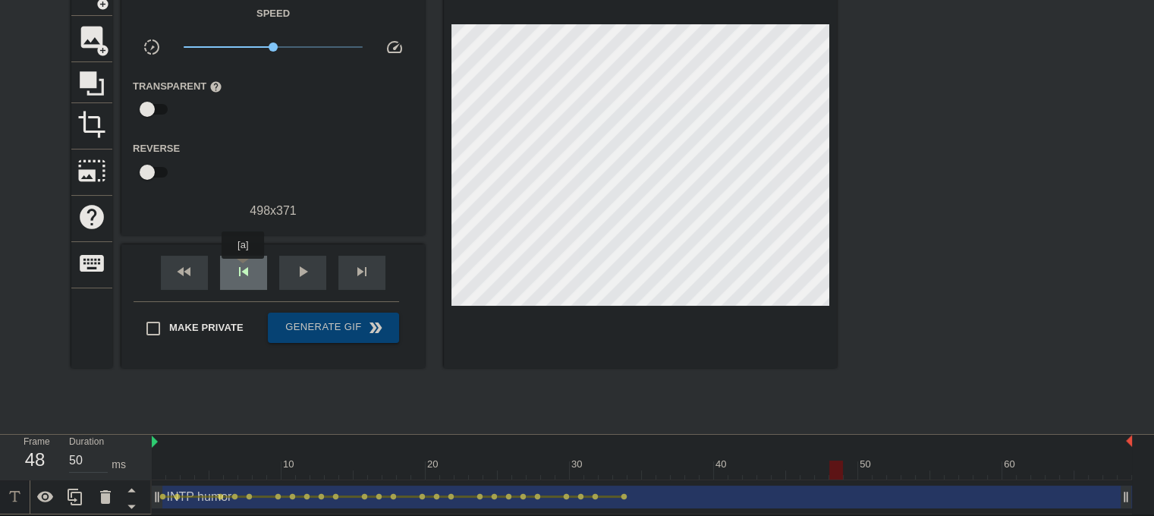
click at [243, 269] on span "skip_previous" at bounding box center [243, 272] width 18 height 18
click at [243, 267] on span "skip_previous" at bounding box center [243, 272] width 18 height 18
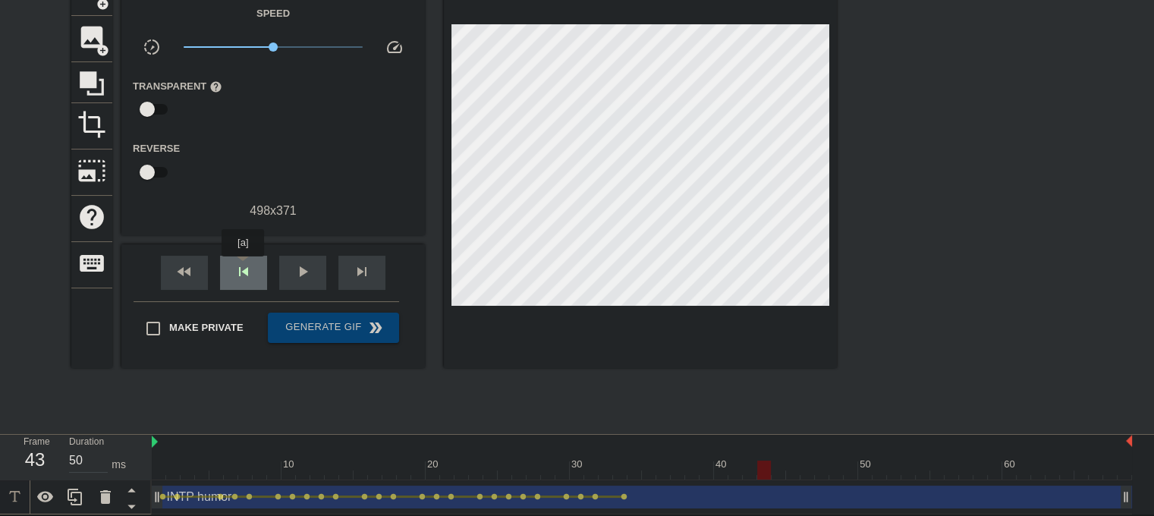
click at [243, 267] on span "skip_previous" at bounding box center [243, 272] width 18 height 18
click at [243, 268] on span "skip_previous" at bounding box center [243, 272] width 18 height 18
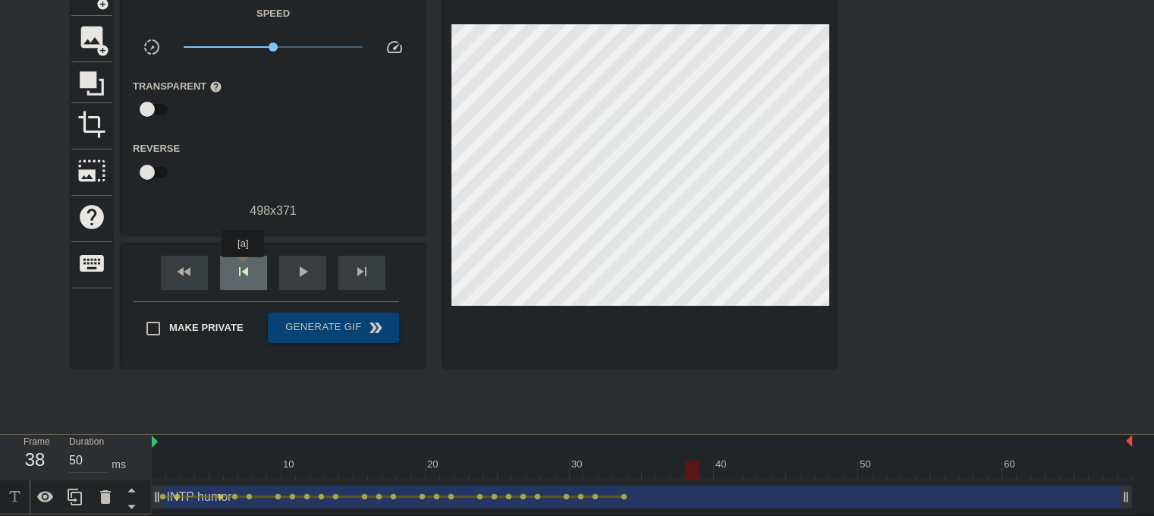
click at [243, 268] on span "skip_previous" at bounding box center [243, 272] width 18 height 18
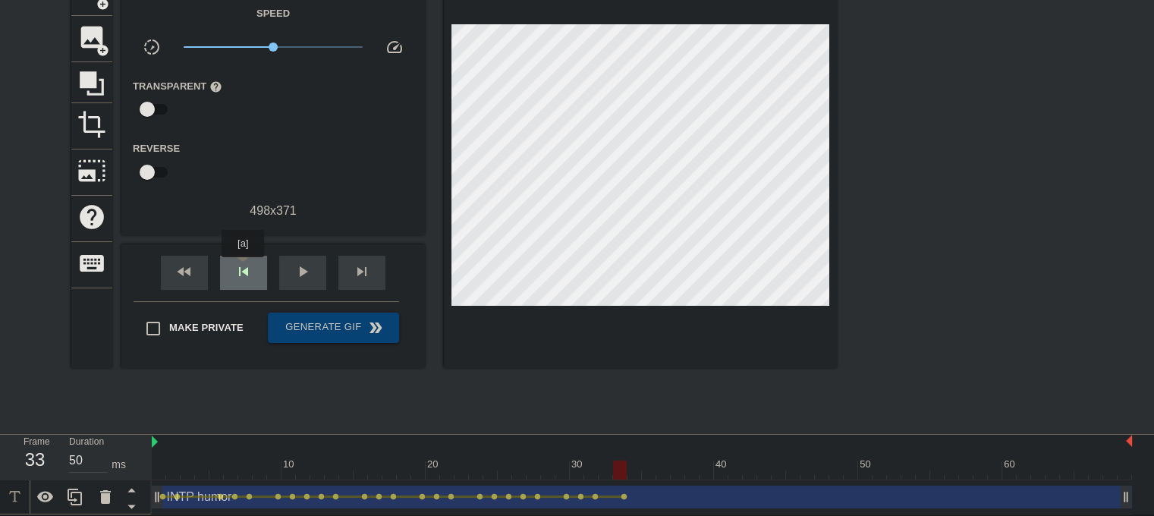
click at [243, 268] on span "skip_previous" at bounding box center [243, 272] width 18 height 18
click at [369, 281] on div "skip_next" at bounding box center [361, 273] width 47 height 34
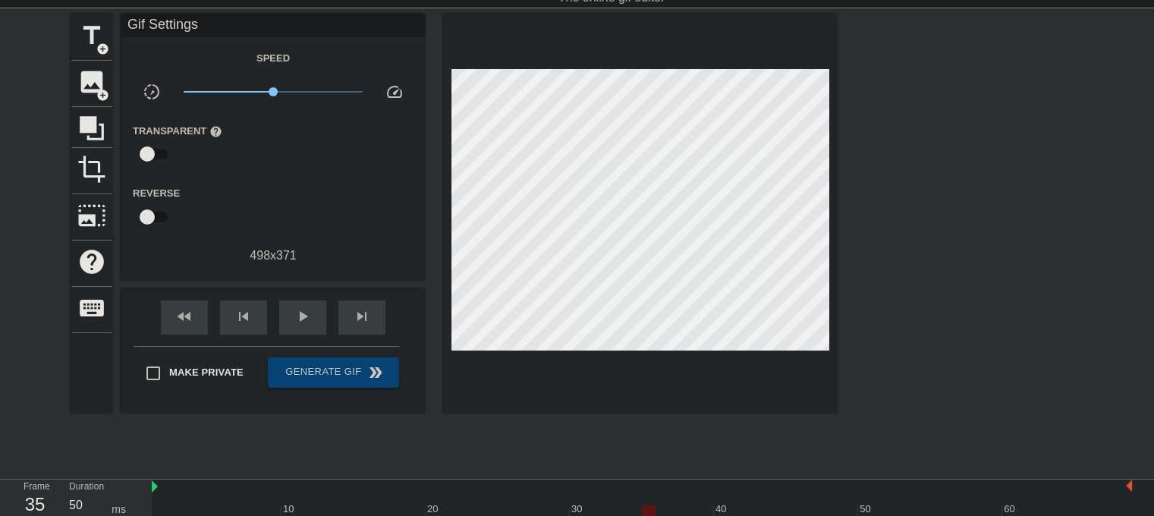
scroll to position [91, 0]
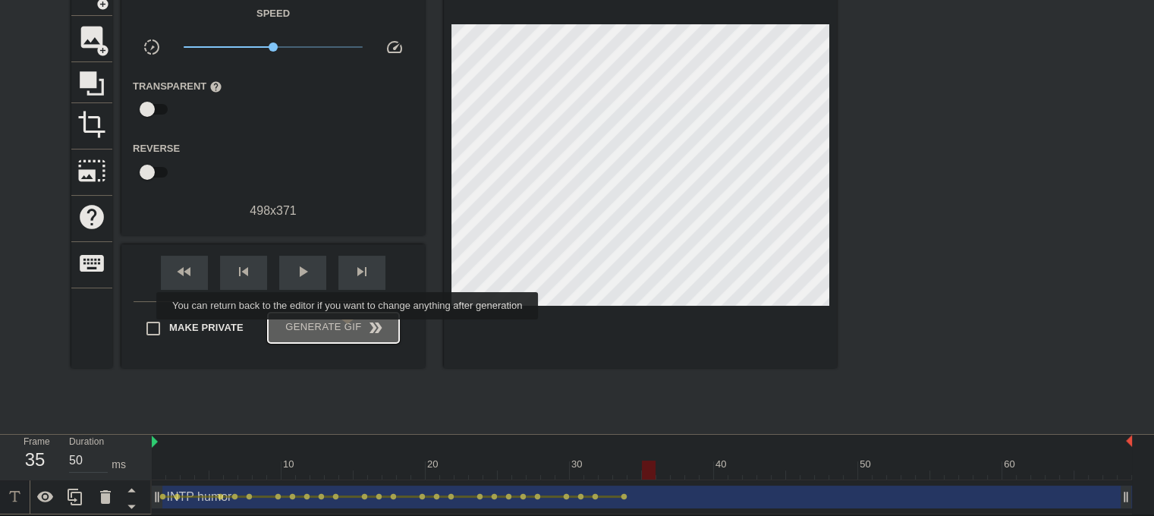
click at [349, 330] on span "Generate Gif double_arrow" at bounding box center [333, 328] width 119 height 18
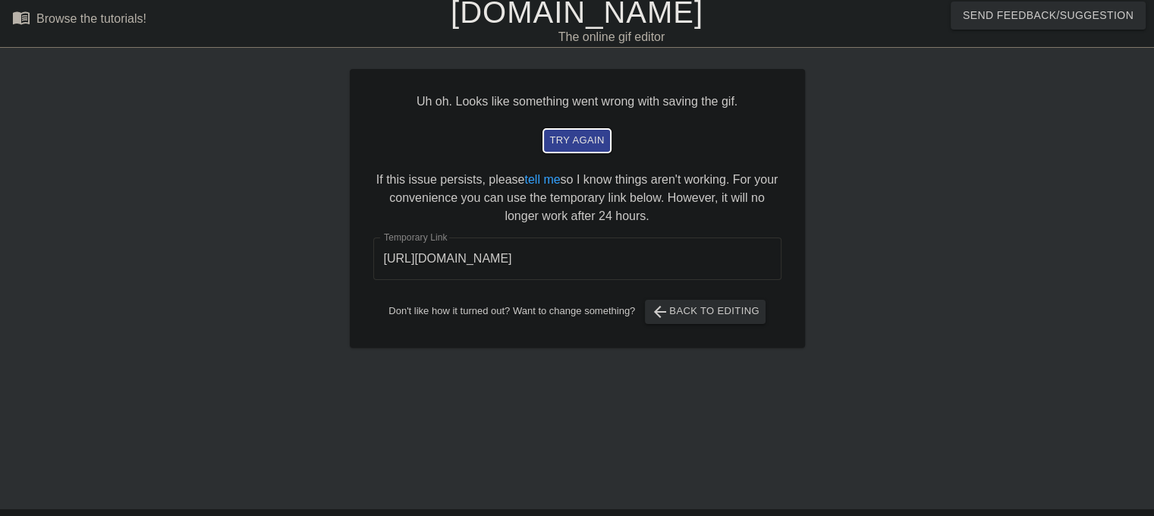
click at [583, 143] on span "try again" at bounding box center [576, 140] width 55 height 17
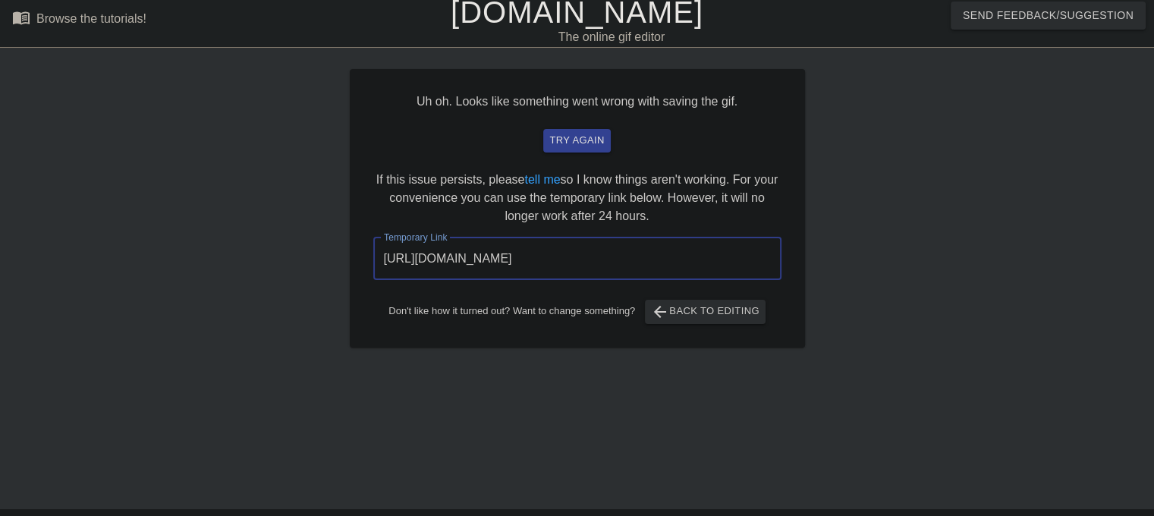
drag, startPoint x: 382, startPoint y: 254, endPoint x: 696, endPoint y: 242, distance: 313.6
click at [696, 242] on input "https://www.gifntext.com/temp_generations/yLiwrErM.gif" at bounding box center [577, 259] width 408 height 42
